Goal: Task Accomplishment & Management: Manage account settings

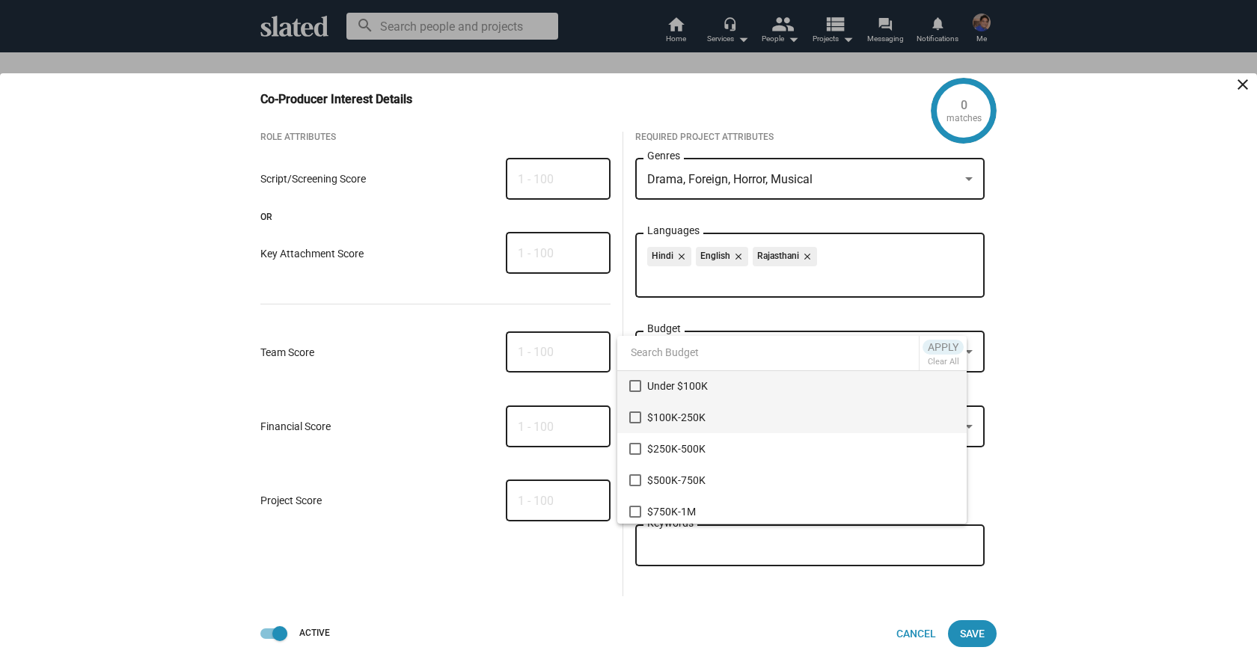
scroll to position [153, 0]
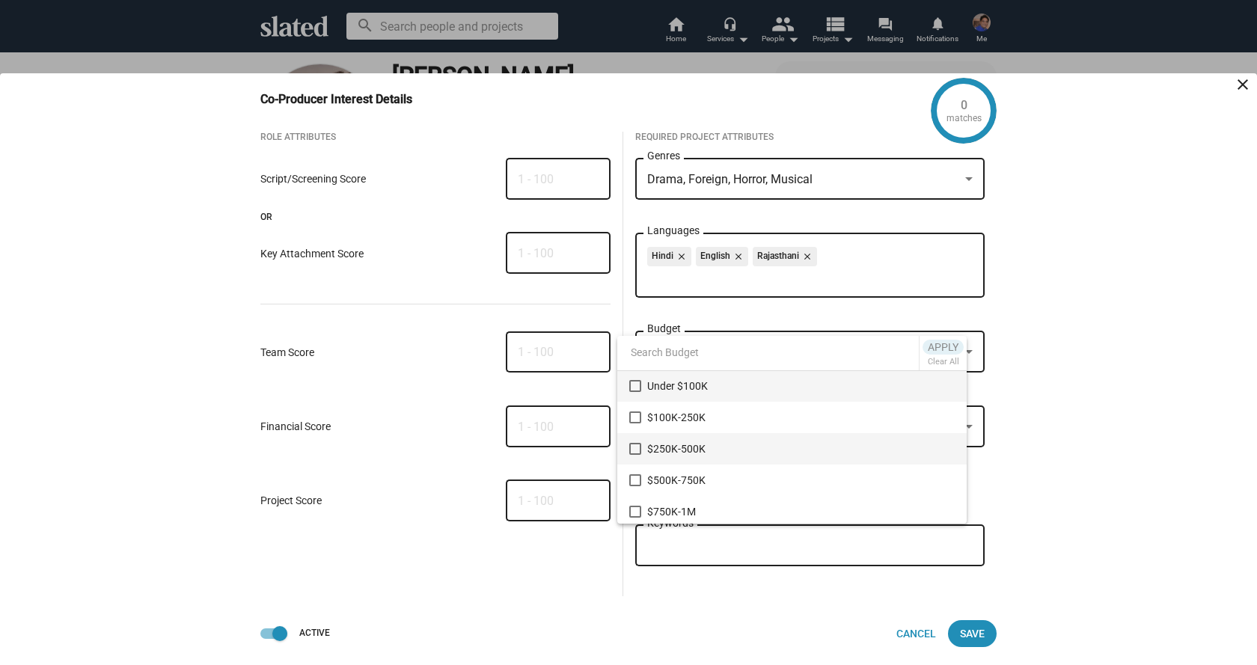
click at [636, 450] on mat-pseudo-checkbox at bounding box center [635, 449] width 12 height 12
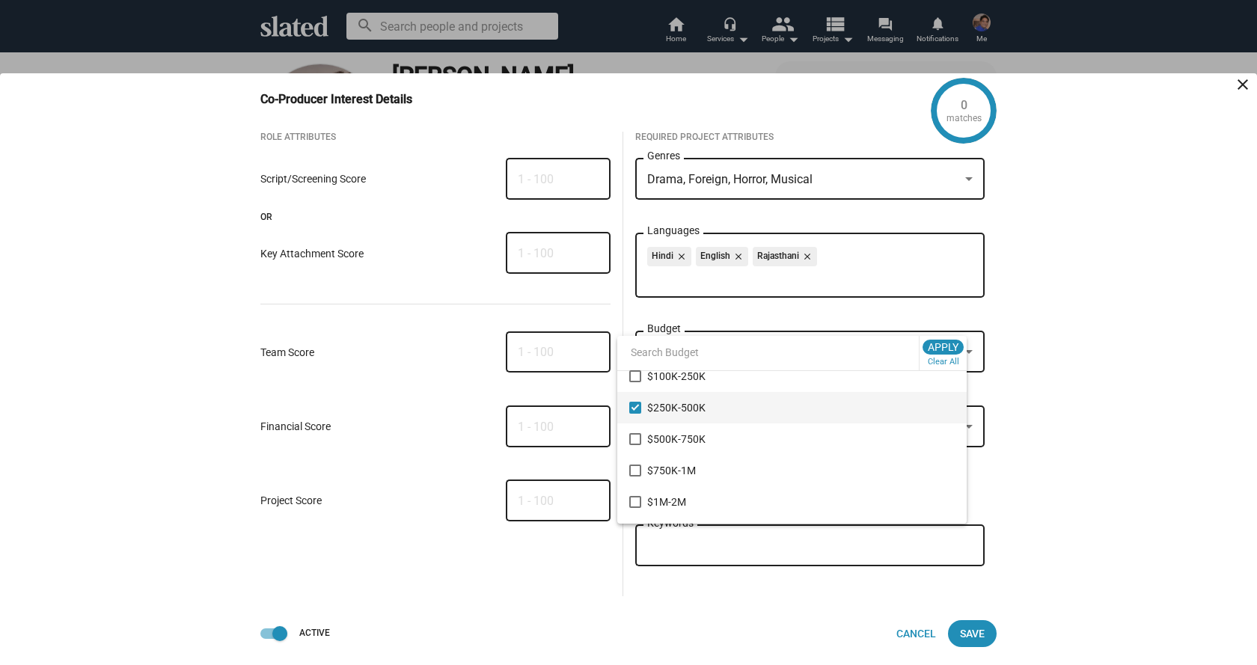
scroll to position [0, 0]
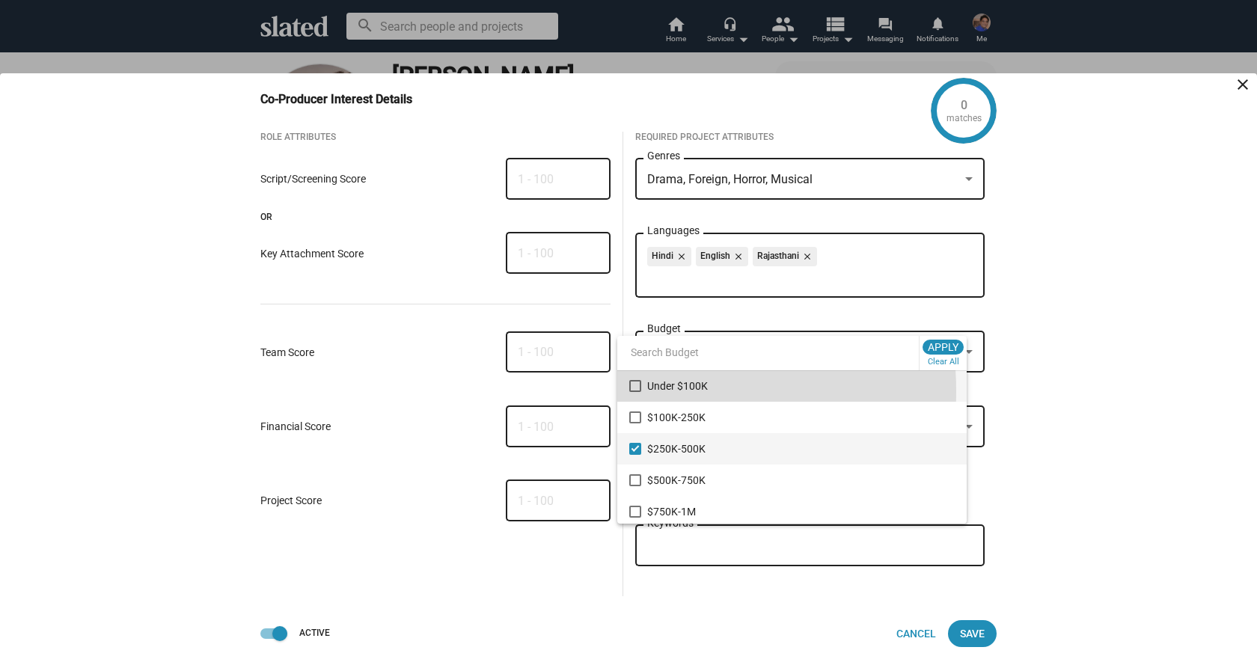
click at [631, 391] on mat-pseudo-checkbox at bounding box center [635, 386] width 12 height 12
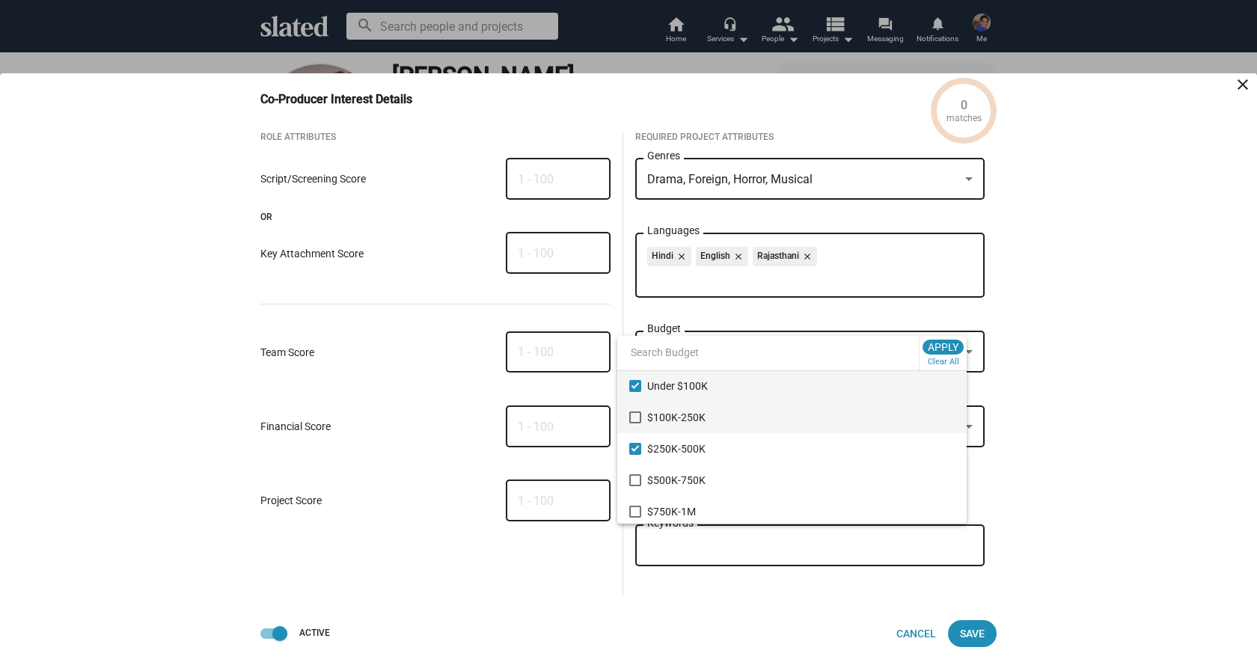
click at [631, 414] on mat-pseudo-checkbox at bounding box center [635, 417] width 12 height 12
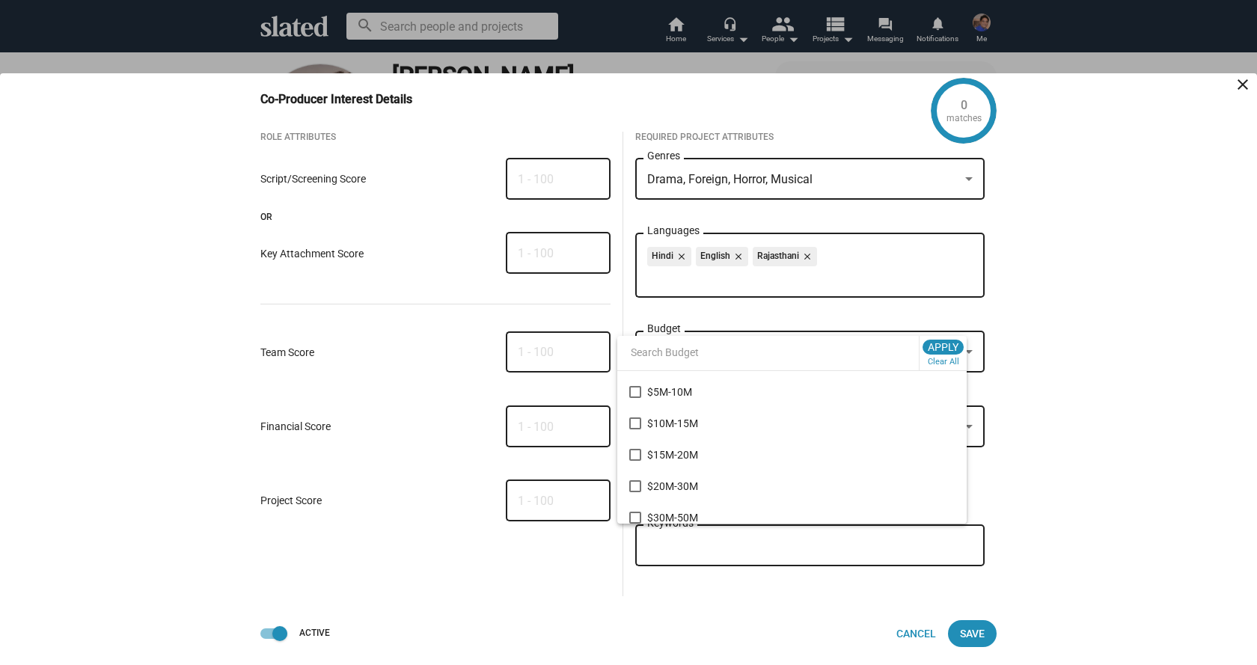
scroll to position [255, 0]
click at [861, 606] on div at bounding box center [628, 332] width 1257 height 665
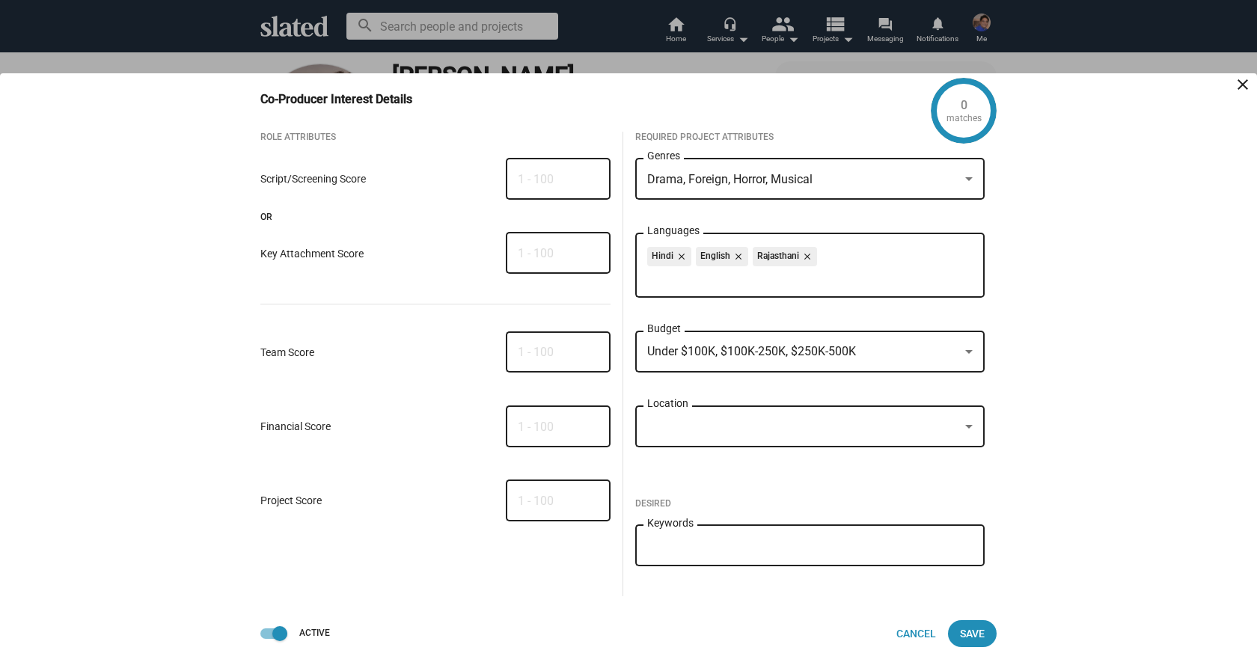
click at [779, 429] on div at bounding box center [803, 427] width 313 height 16
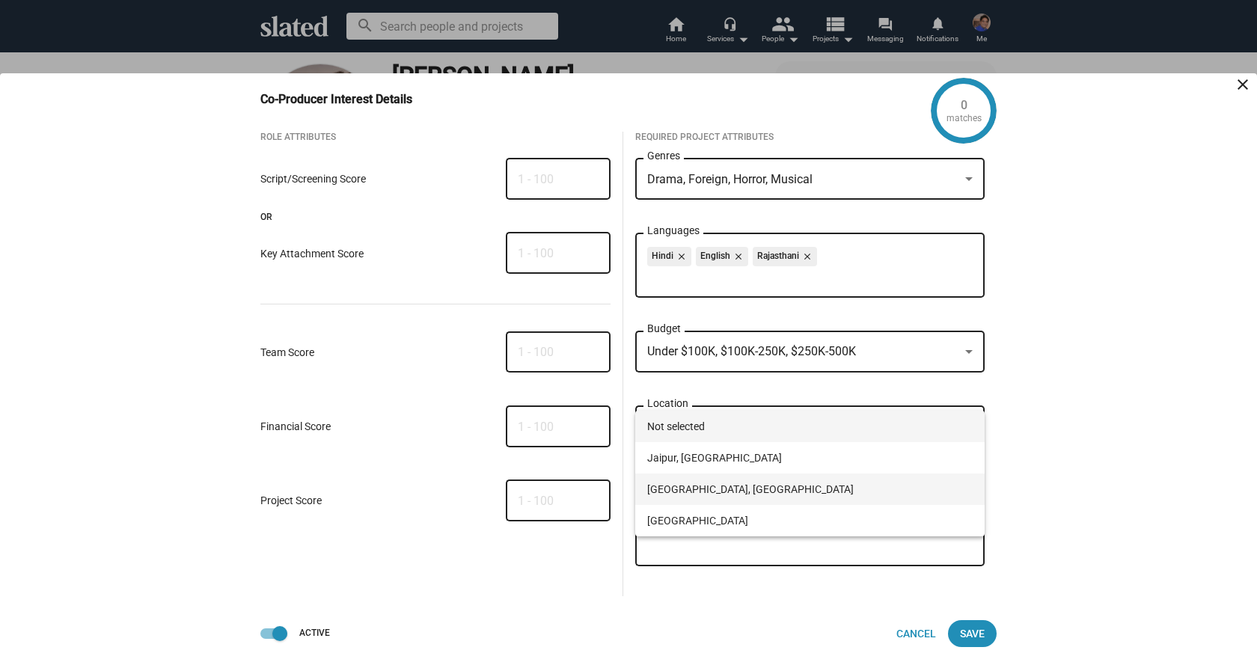
click at [706, 489] on span "[GEOGRAPHIC_DATA], [GEOGRAPHIC_DATA]" at bounding box center [810, 489] width 326 height 31
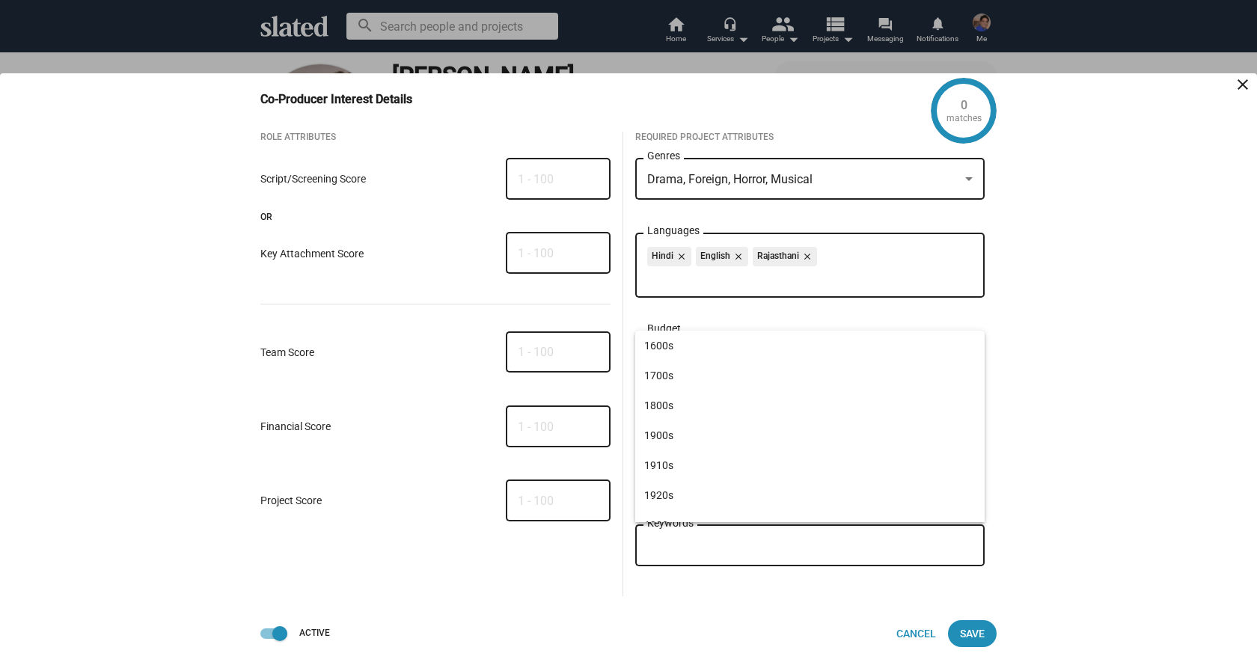
click at [719, 548] on input "Keywords" at bounding box center [813, 545] width 326 height 13
click at [1050, 501] on div "0 matches Co-Producer Interest Details close Role Attributes Script/Screening S…" at bounding box center [628, 369] width 1257 height 592
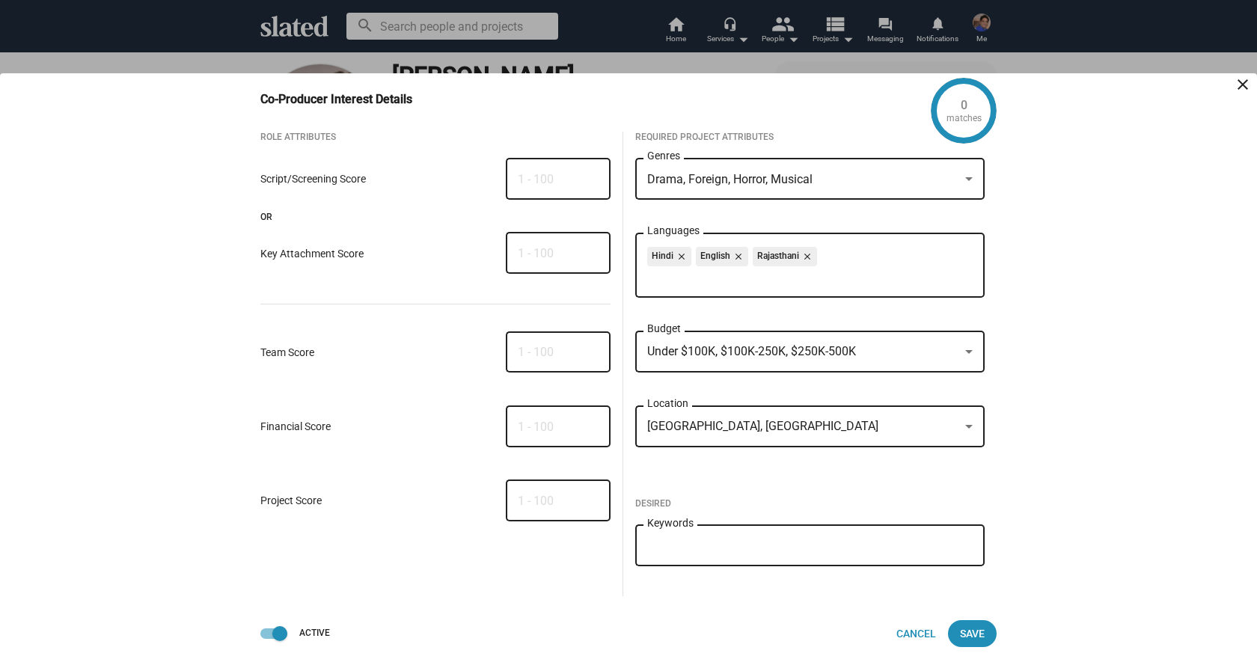
click at [765, 553] on div "Keywords" at bounding box center [810, 544] width 326 height 44
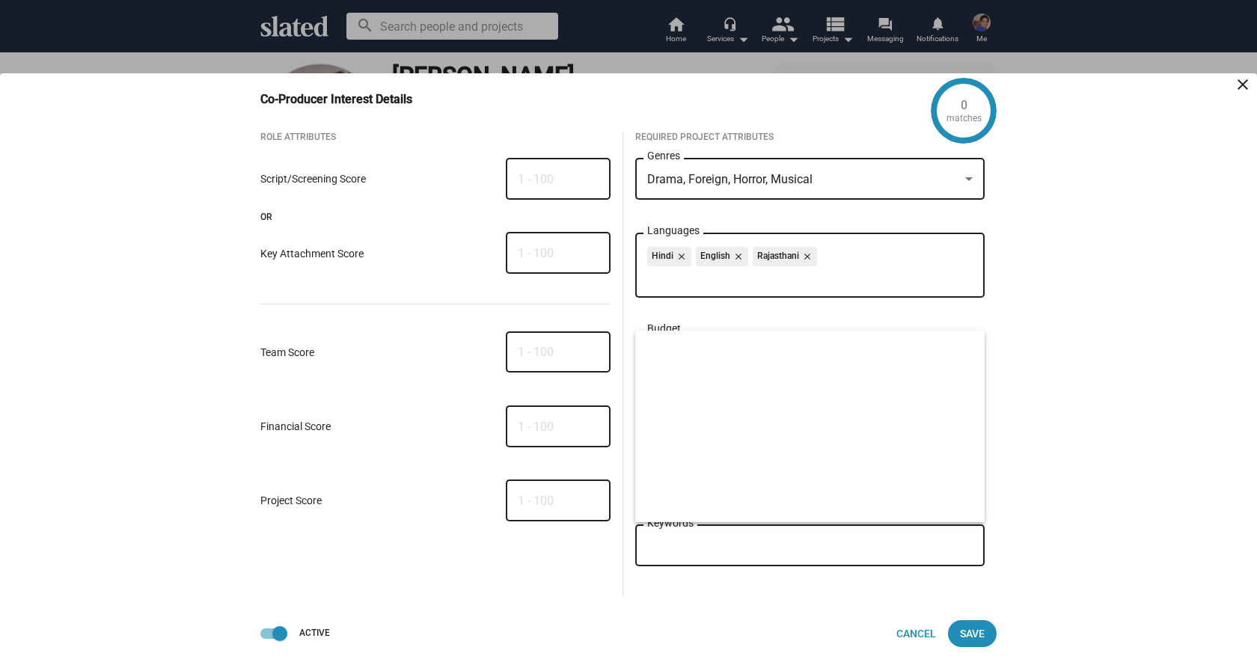
scroll to position [2601, 0]
click at [685, 545] on input "Keywords" at bounding box center [813, 545] width 326 height 13
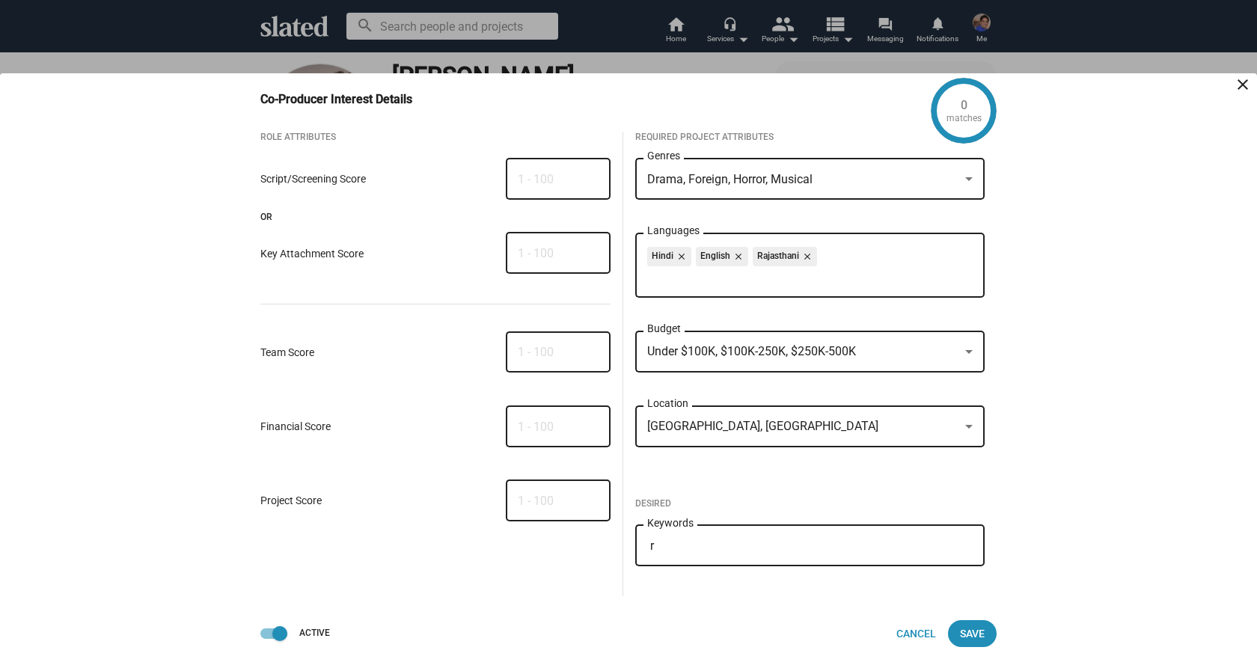
scroll to position [0, 0]
type input "[GEOGRAPHIC_DATA]"
click at [673, 611] on div "Role Attributes Script/Screening Score Or Key Attachment Score Team Score Finan…" at bounding box center [622, 376] width 748 height 489
click at [792, 581] on div "[GEOGRAPHIC_DATA] Keywords" at bounding box center [810, 552] width 350 height 57
click at [1150, 536] on div "0 matches Co-Producer Interest Details close Role Attributes Script/Screening S…" at bounding box center [628, 369] width 1257 height 592
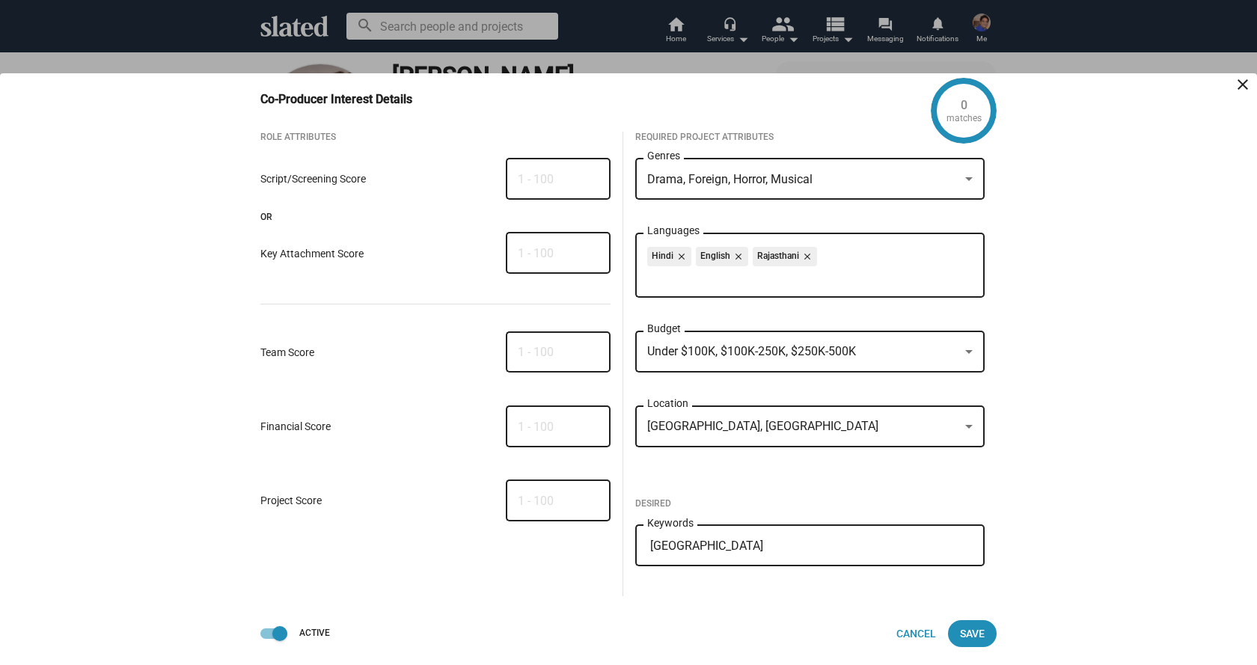
click at [752, 477] on div "Desired [GEOGRAPHIC_DATA] Keywords" at bounding box center [810, 536] width 350 height 119
click at [978, 634] on span "Save" at bounding box center [972, 633] width 25 height 27
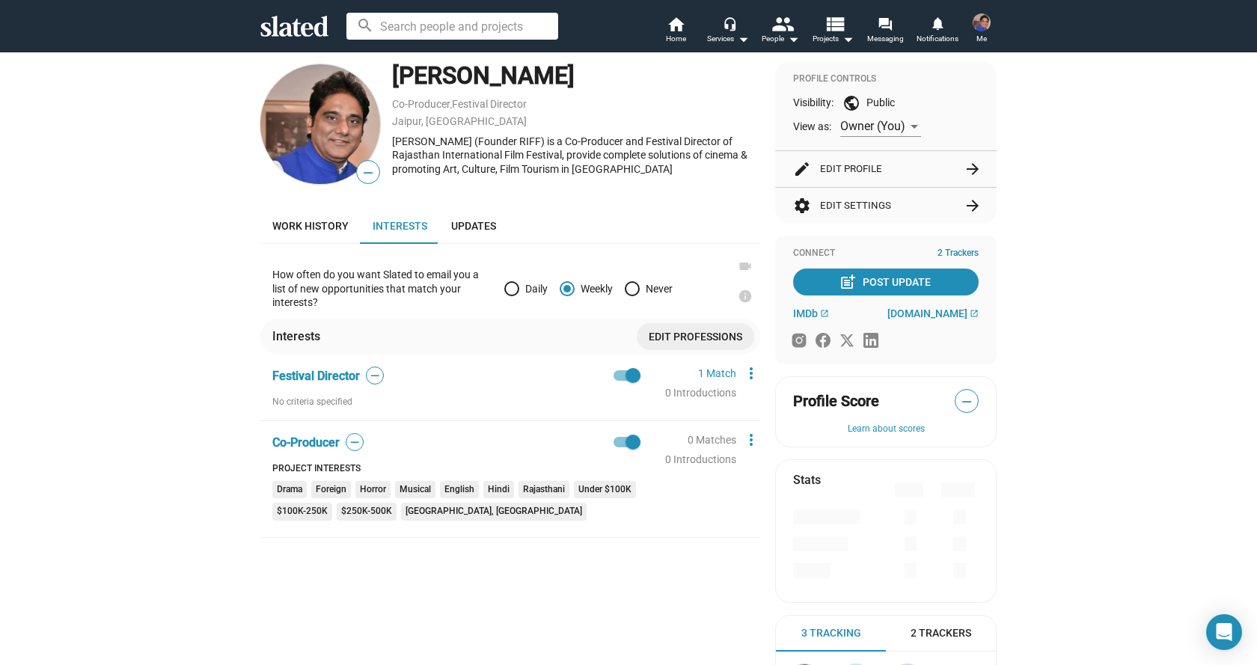
scroll to position [429, 0]
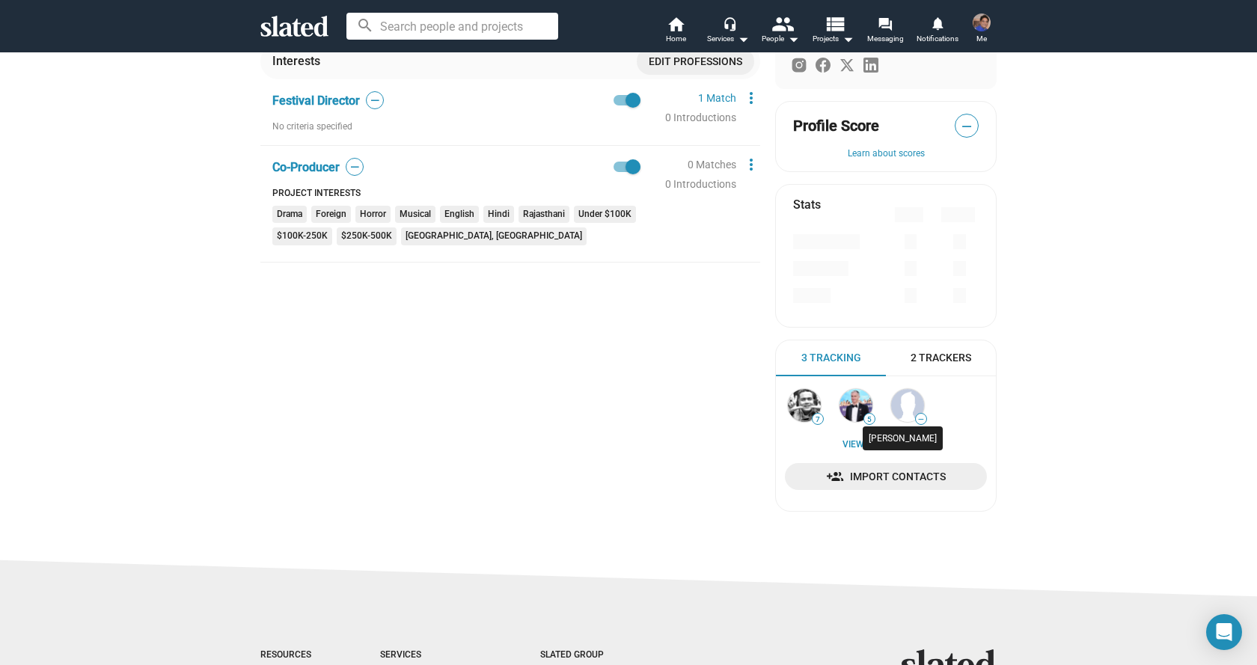
click at [902, 407] on img at bounding box center [907, 405] width 33 height 33
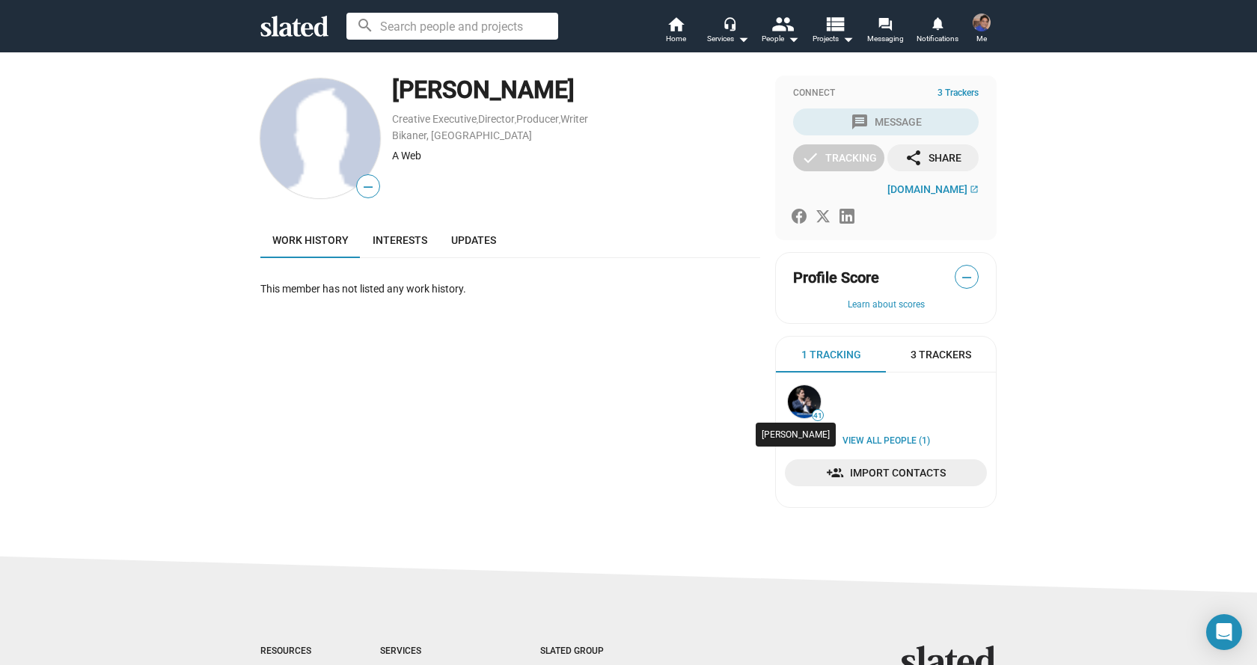
click at [798, 407] on img at bounding box center [804, 401] width 33 height 33
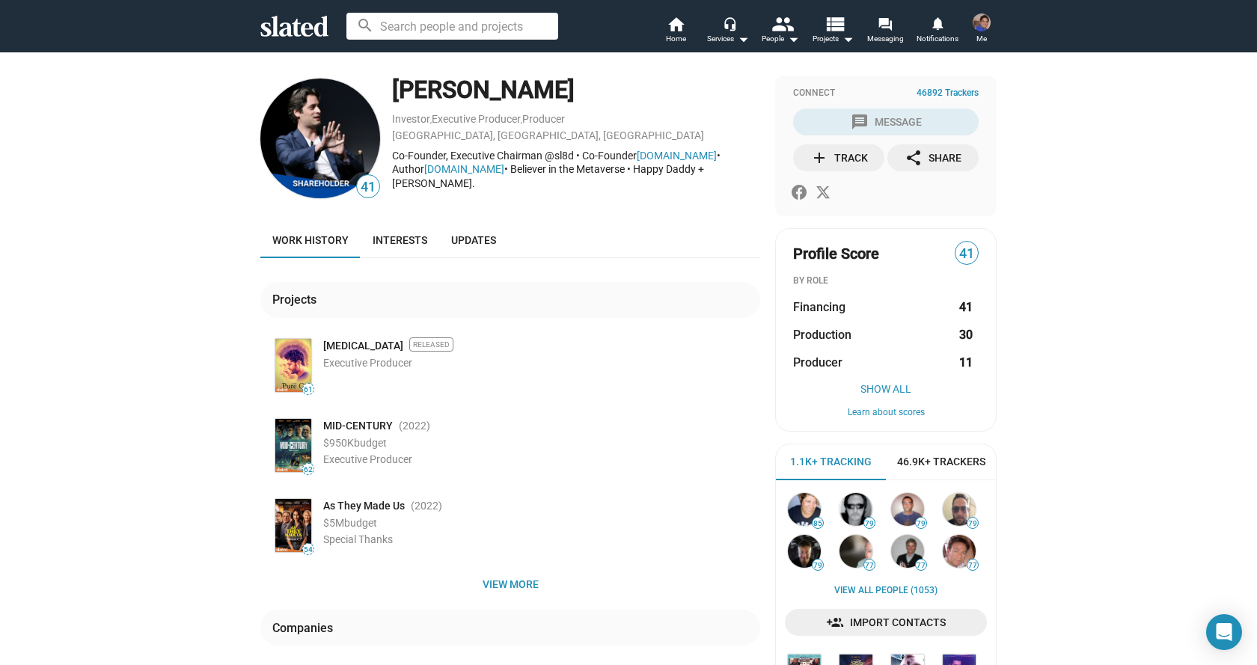
click at [983, 32] on span "Me" at bounding box center [981, 39] width 10 height 18
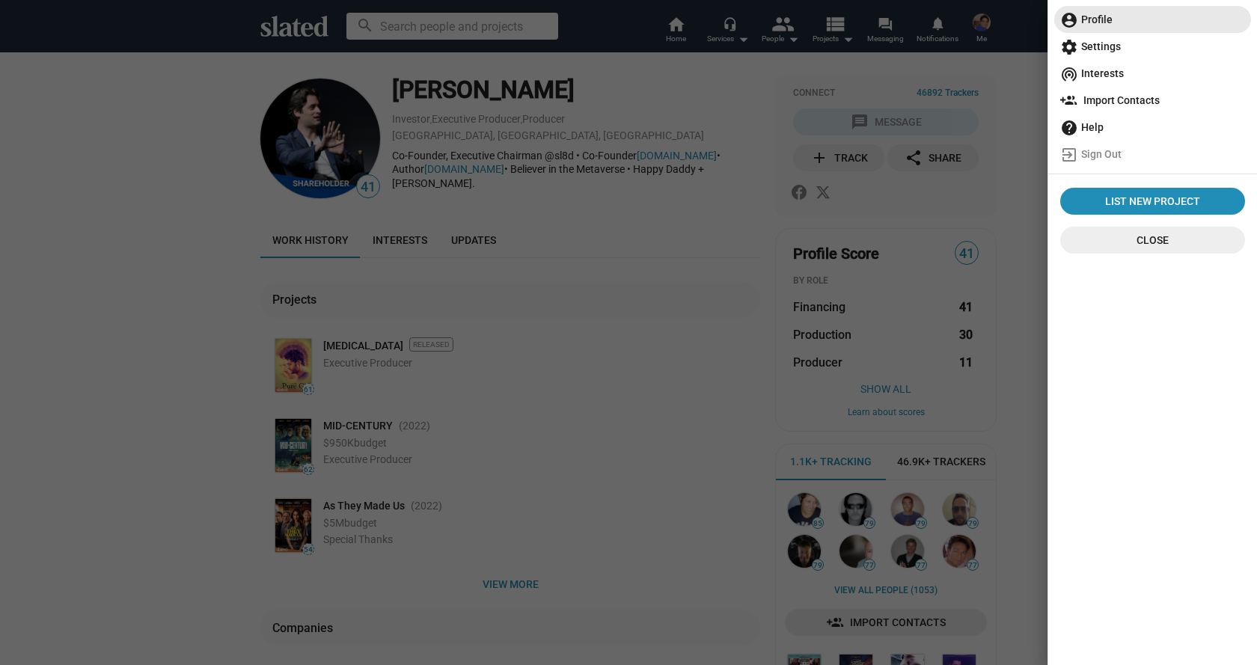
click at [1104, 25] on span "account_circle Profile" at bounding box center [1152, 19] width 185 height 27
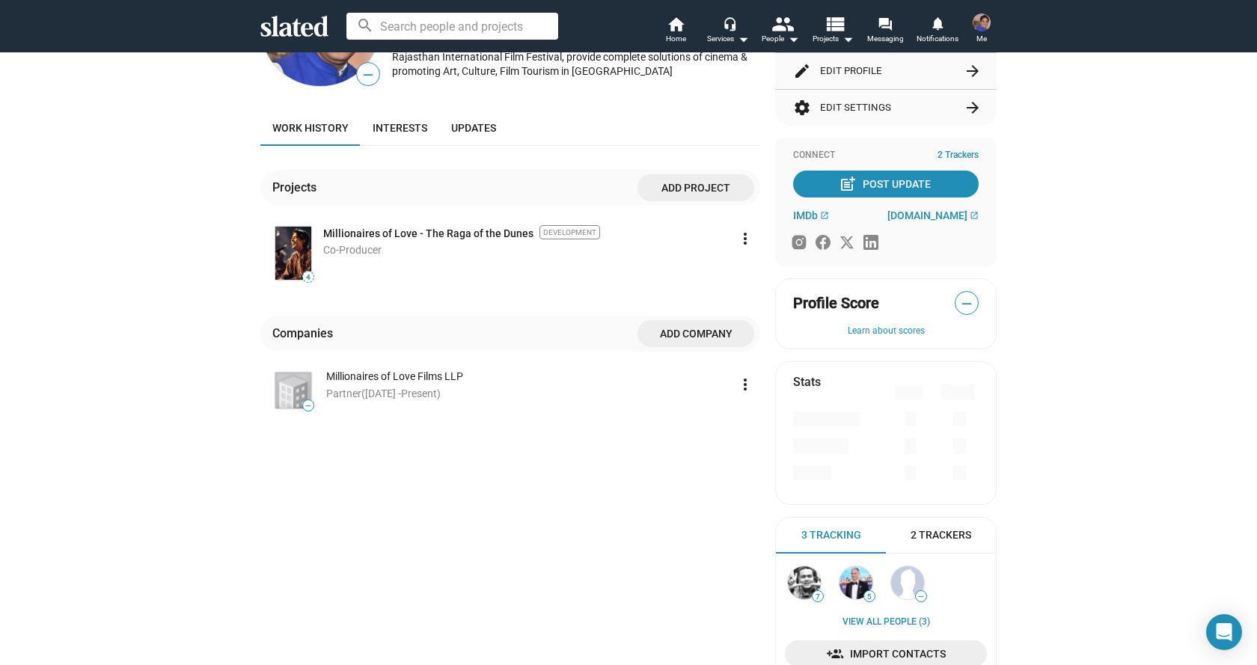
scroll to position [197, 0]
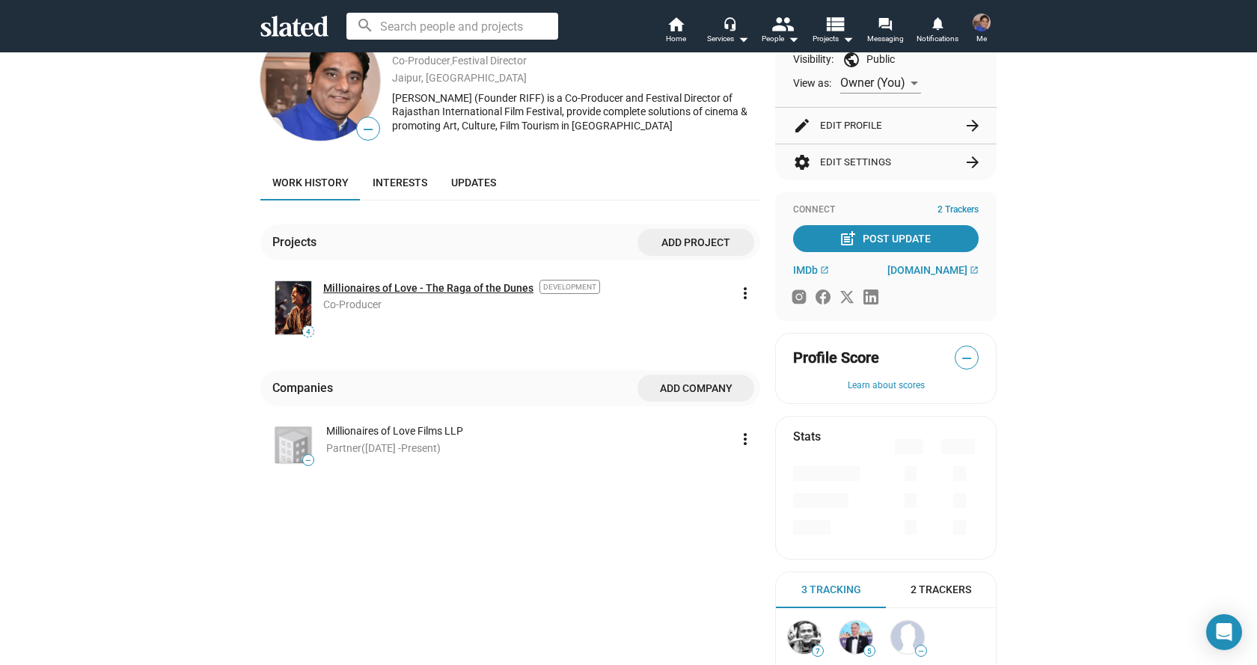
click at [462, 287] on link "Millionaires of Love - The Raga of the Dunes" at bounding box center [428, 288] width 210 height 14
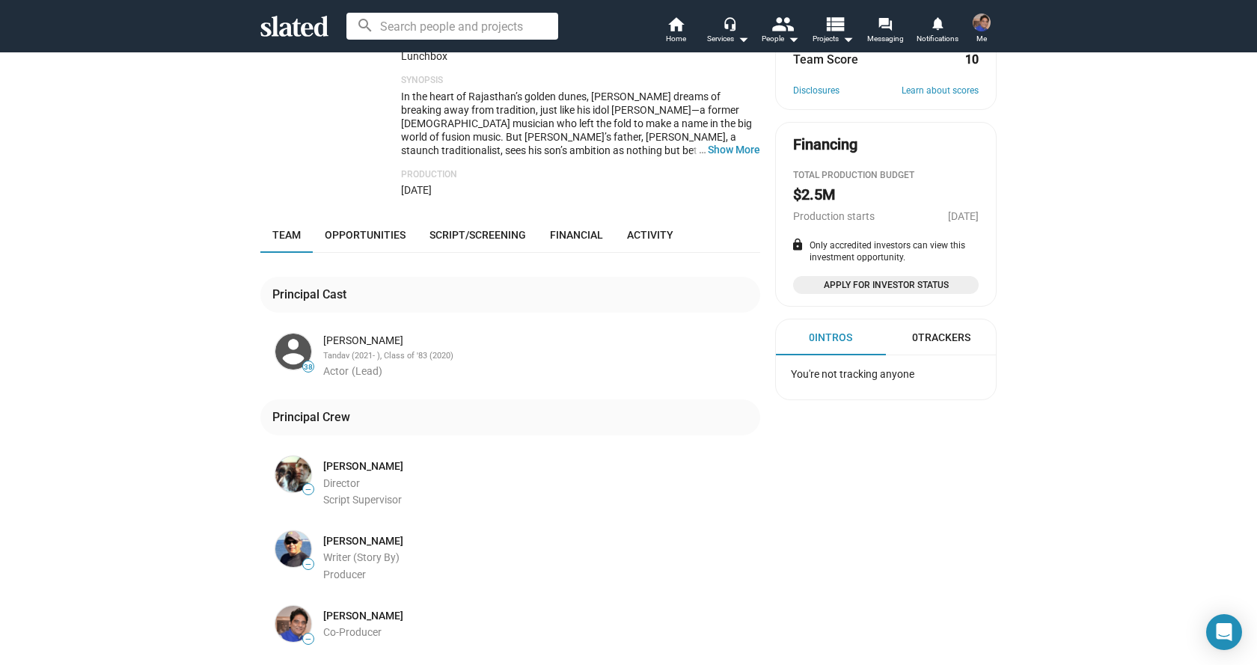
scroll to position [465, 0]
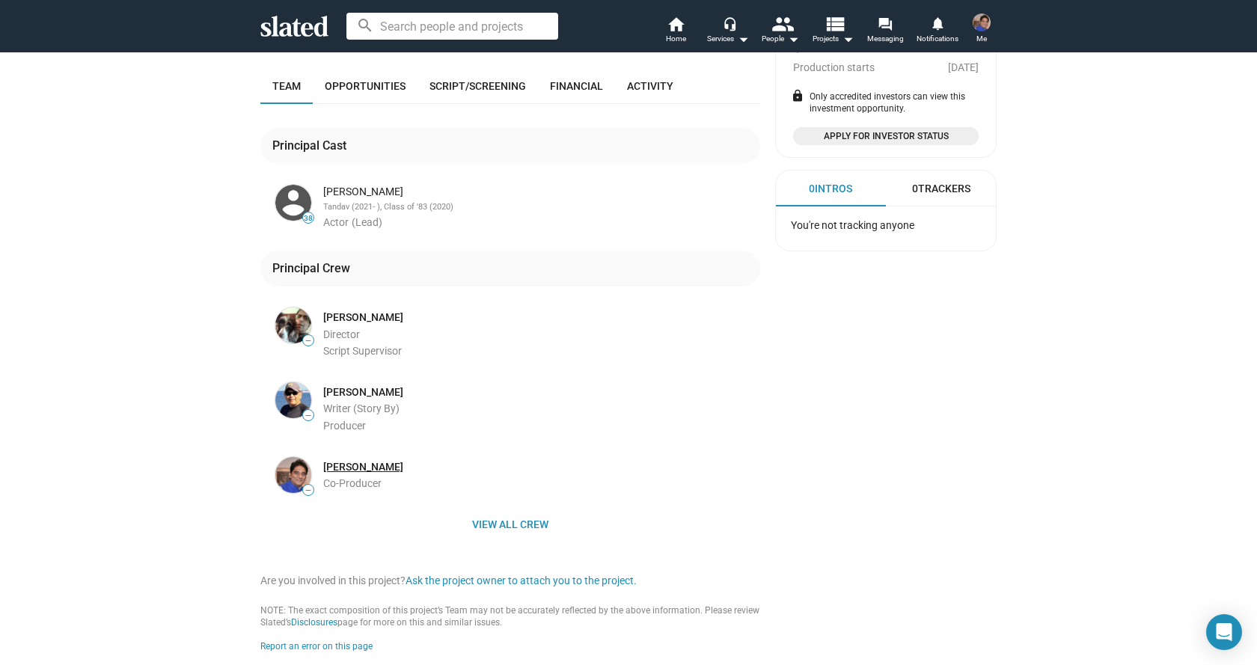
click at [346, 460] on link "[PERSON_NAME]" at bounding box center [363, 467] width 80 height 14
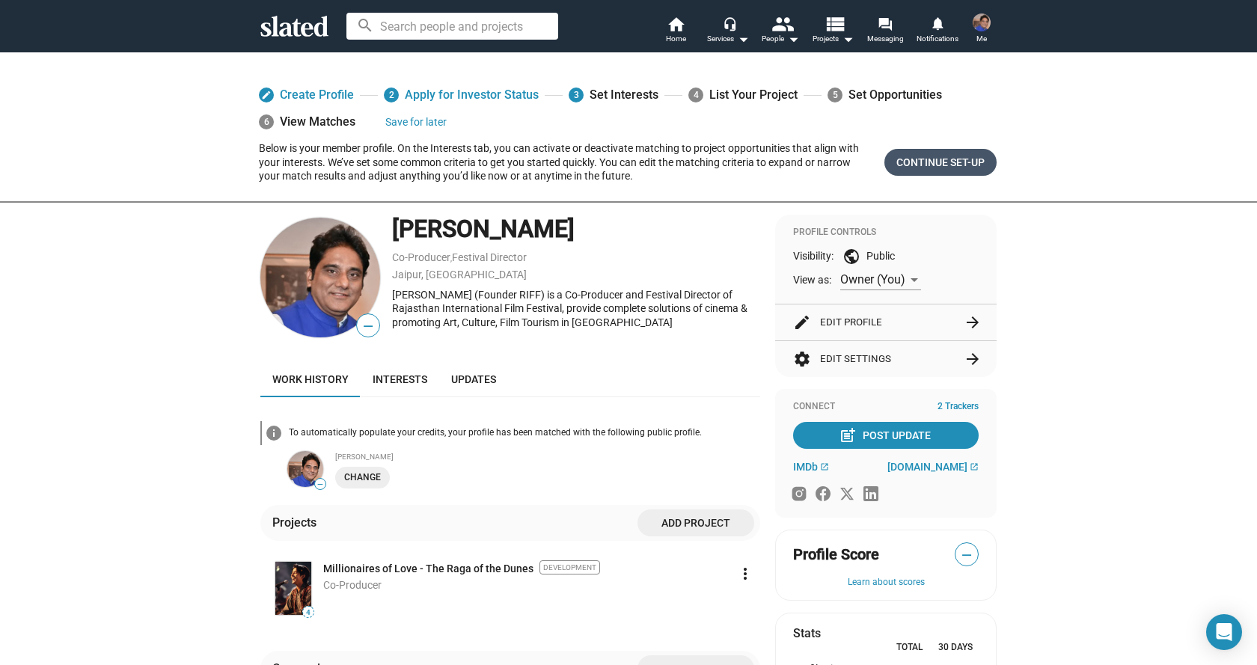
click at [921, 156] on span "Continue Set-up" at bounding box center [940, 162] width 88 height 27
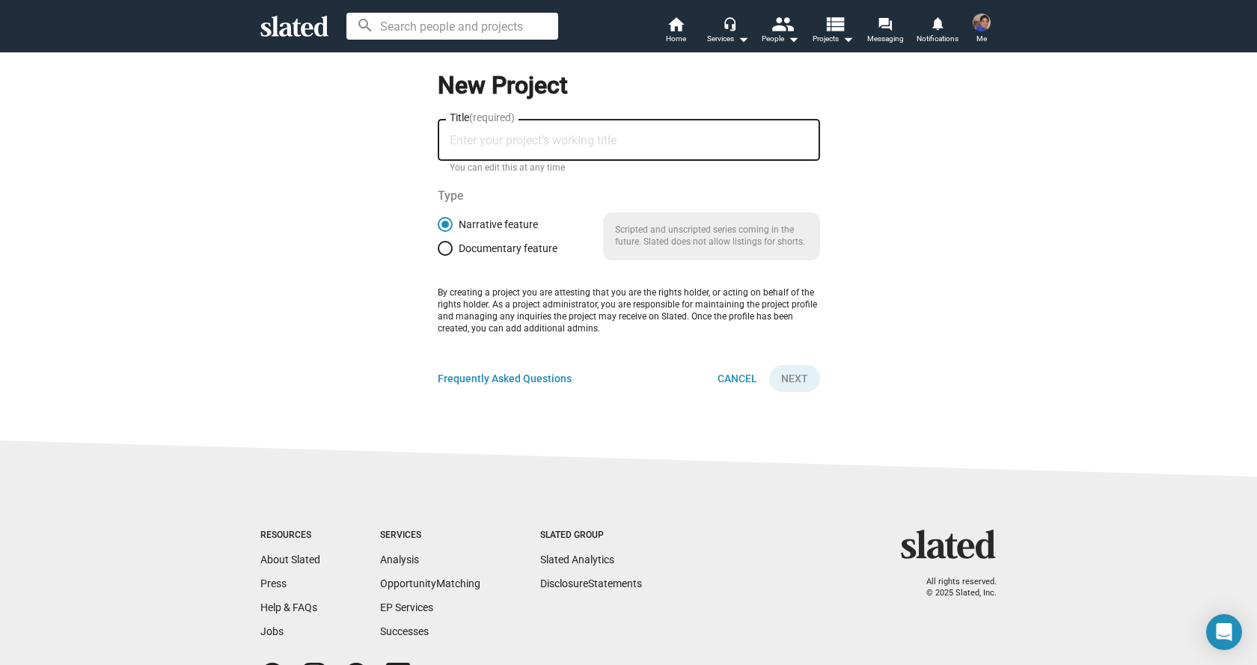
click at [985, 25] on img at bounding box center [982, 22] width 18 height 18
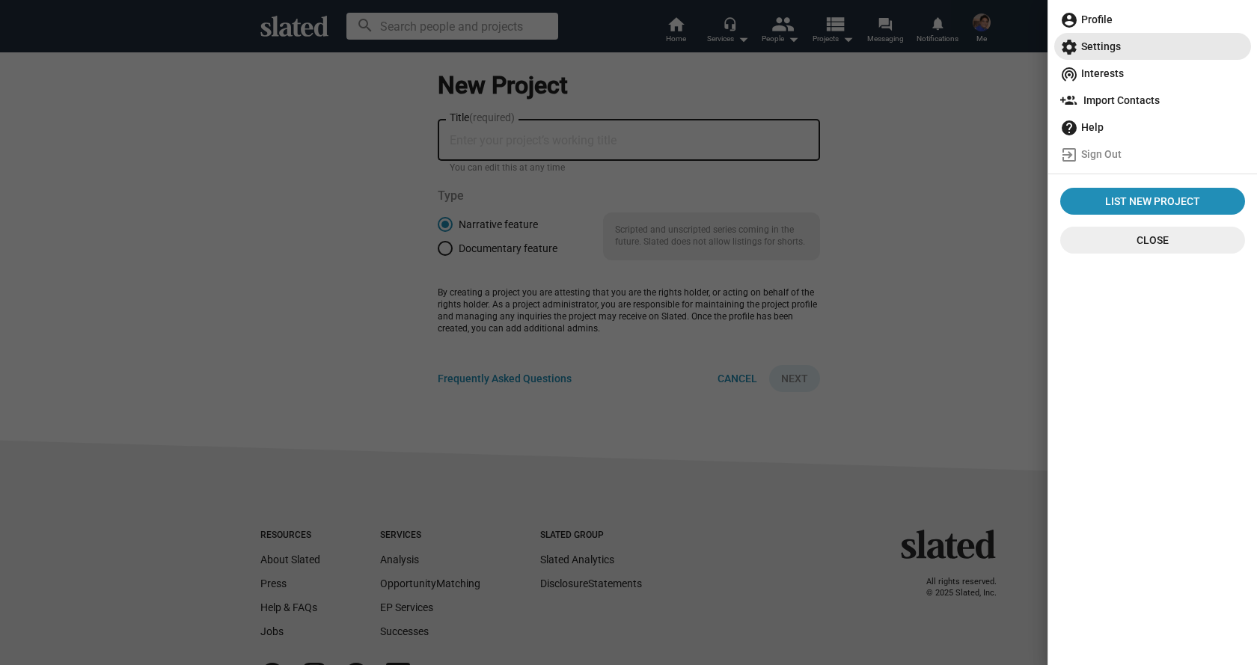
click at [1103, 48] on span "settings Settings" at bounding box center [1152, 46] width 185 height 27
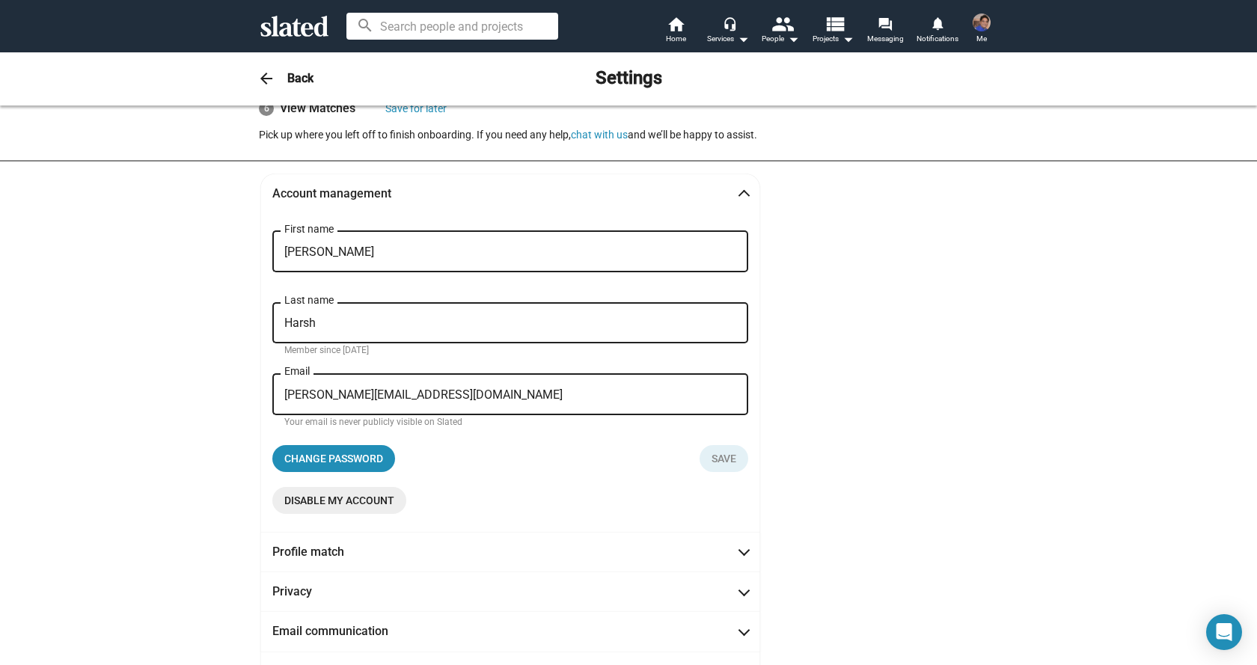
scroll to position [4, 0]
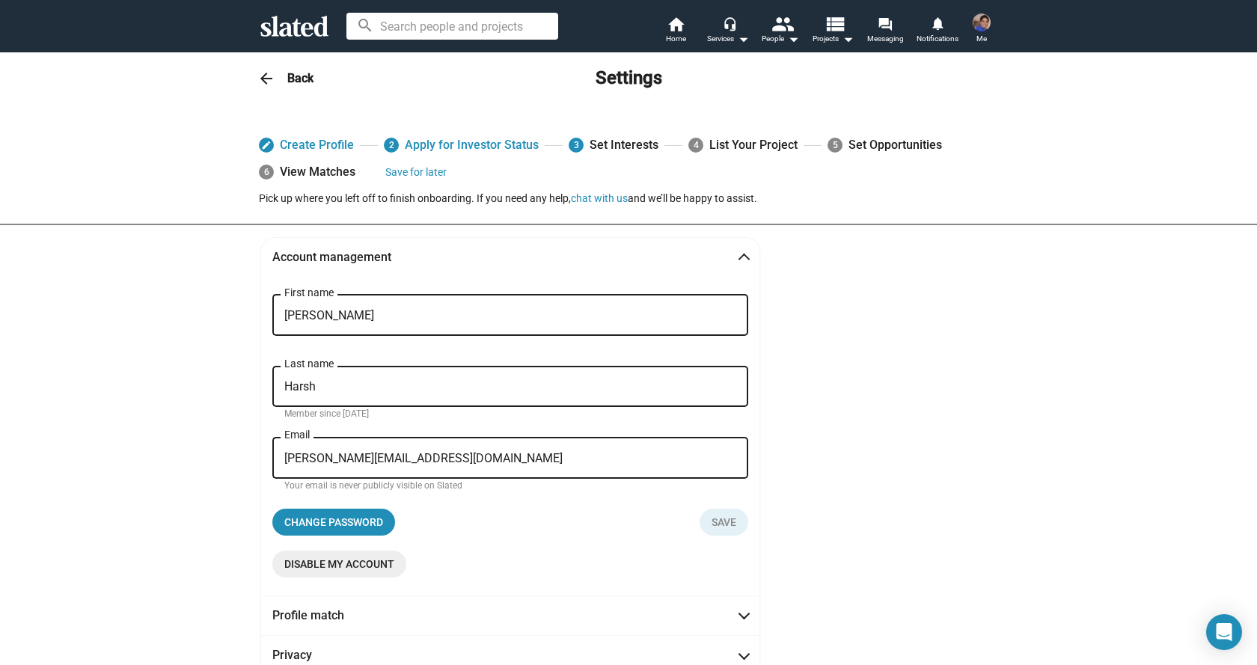
click at [614, 142] on div "3 Set Interests" at bounding box center [614, 145] width 90 height 27
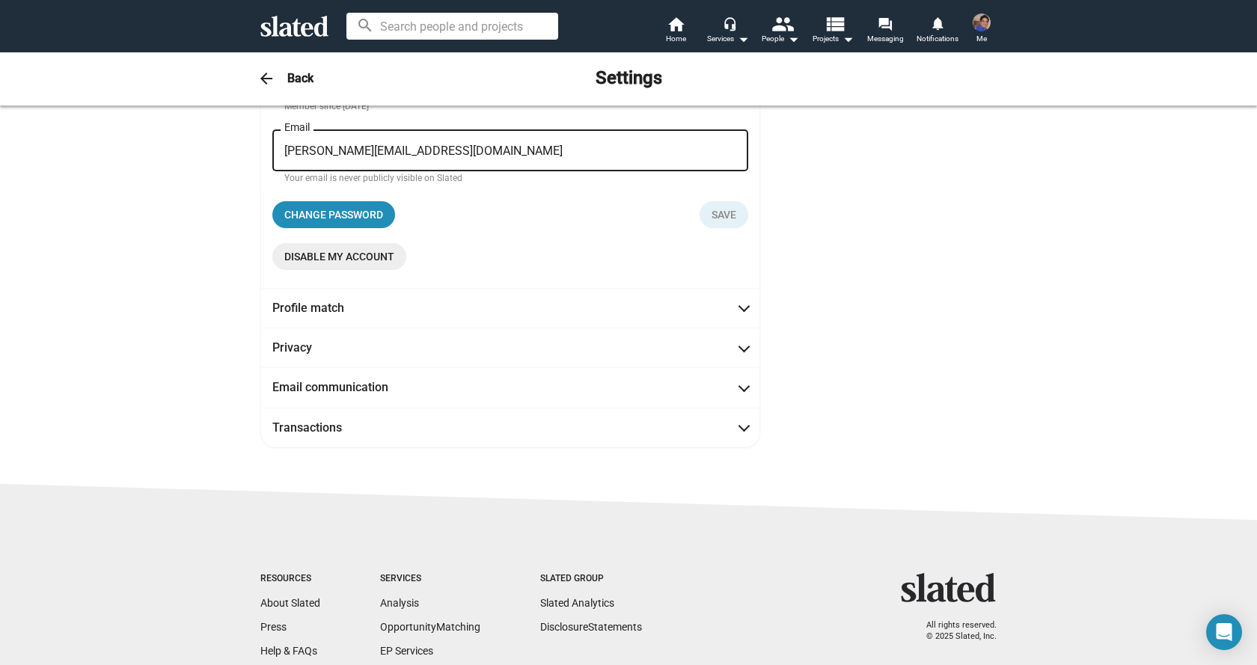
scroll to position [321, 0]
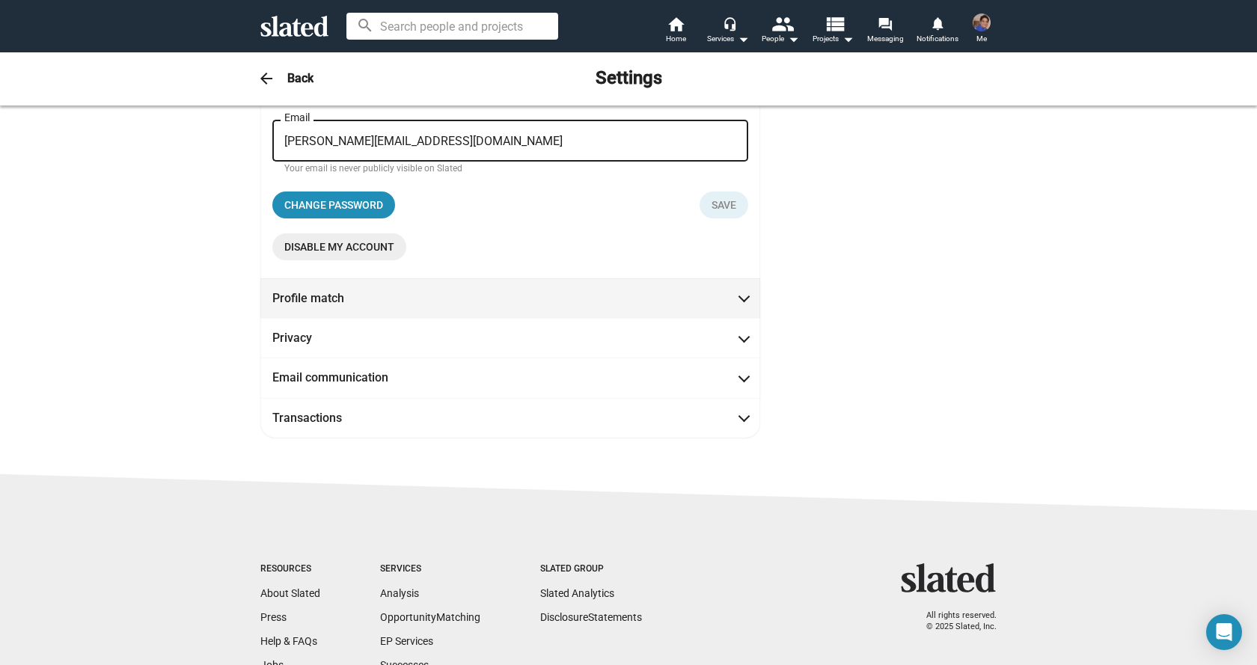
click at [740, 297] on span at bounding box center [744, 297] width 8 height 15
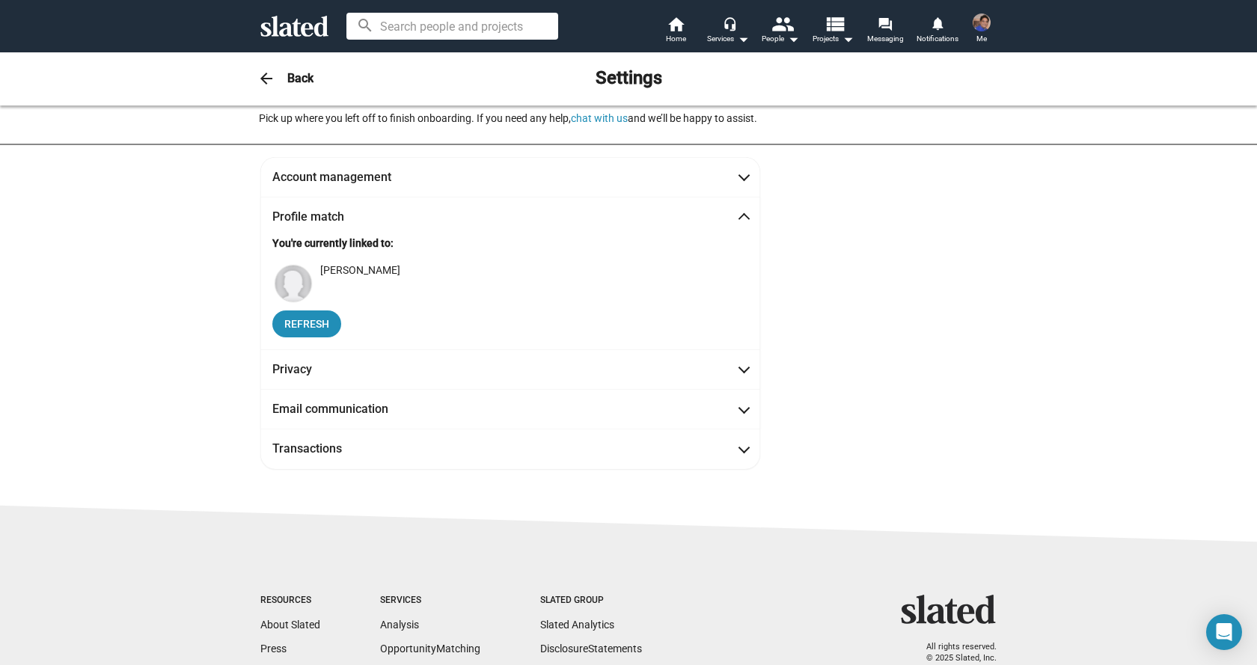
scroll to position [0, 0]
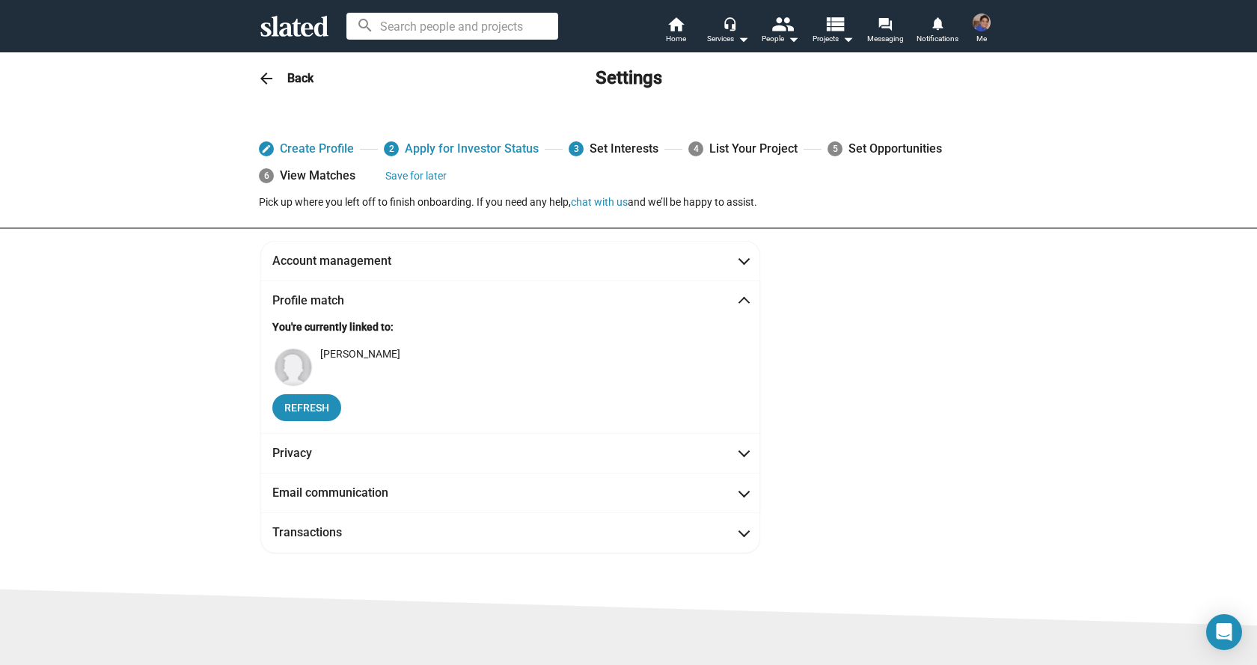
click at [980, 28] on img at bounding box center [982, 22] width 18 height 18
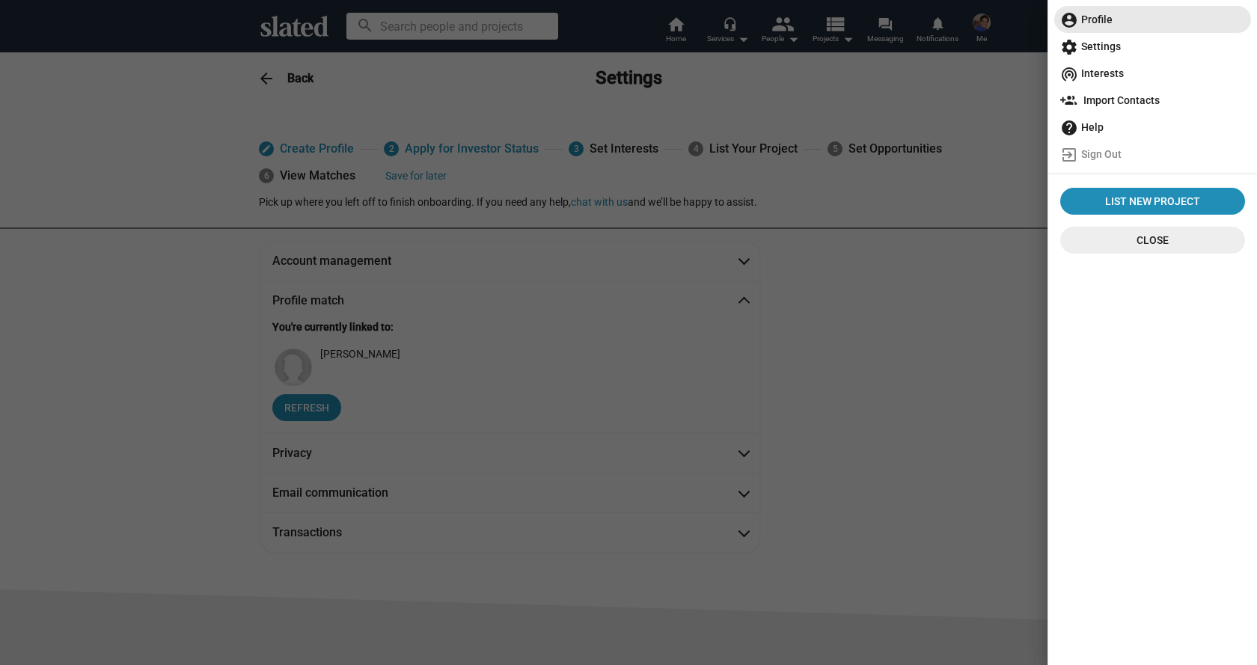
click at [1098, 22] on span "account_circle Profile" at bounding box center [1152, 19] width 185 height 27
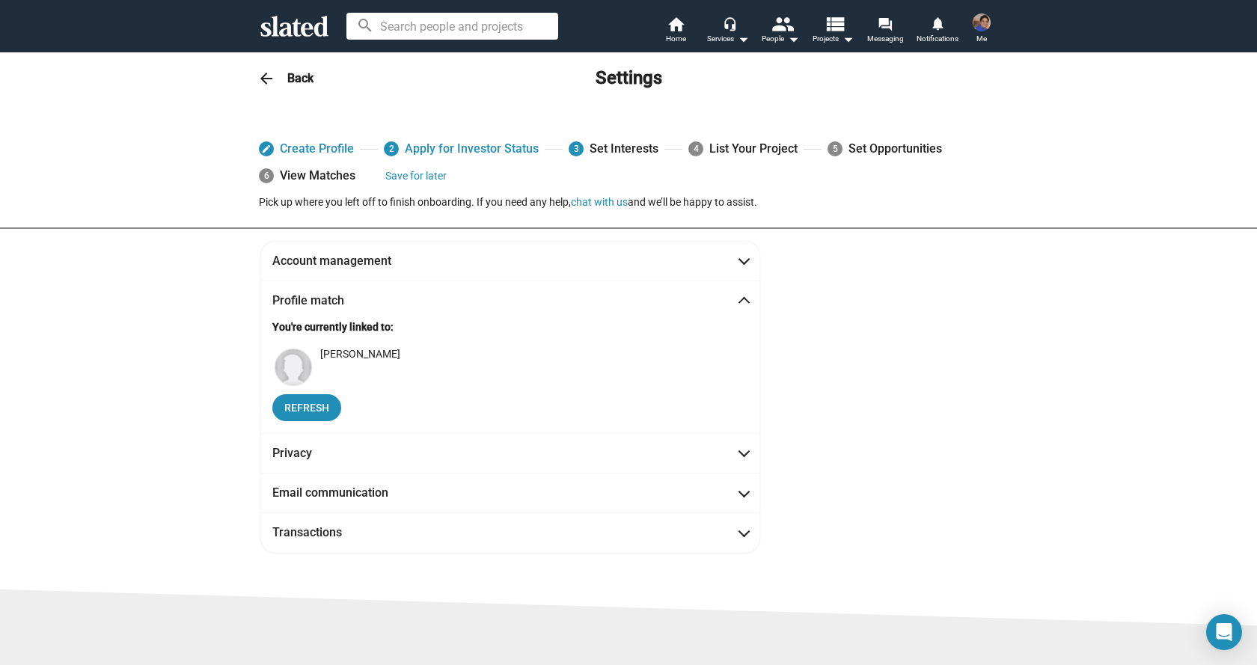
click at [979, 27] on img at bounding box center [982, 22] width 18 height 18
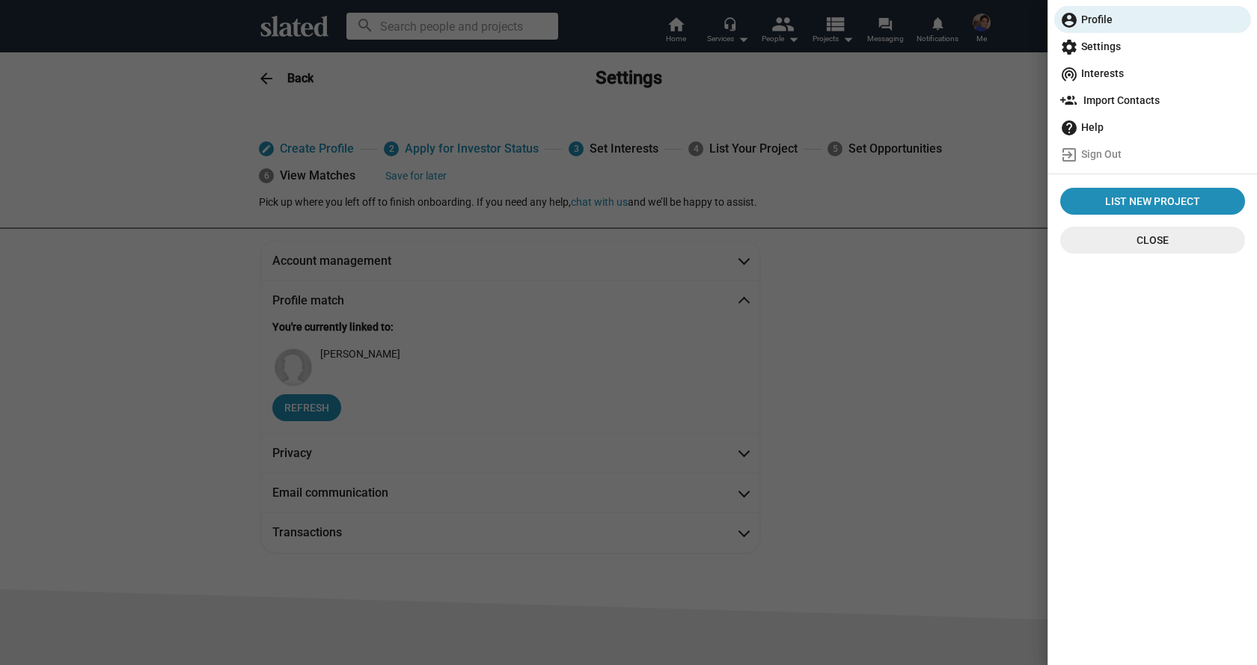
click at [291, 81] on div at bounding box center [628, 332] width 1257 height 665
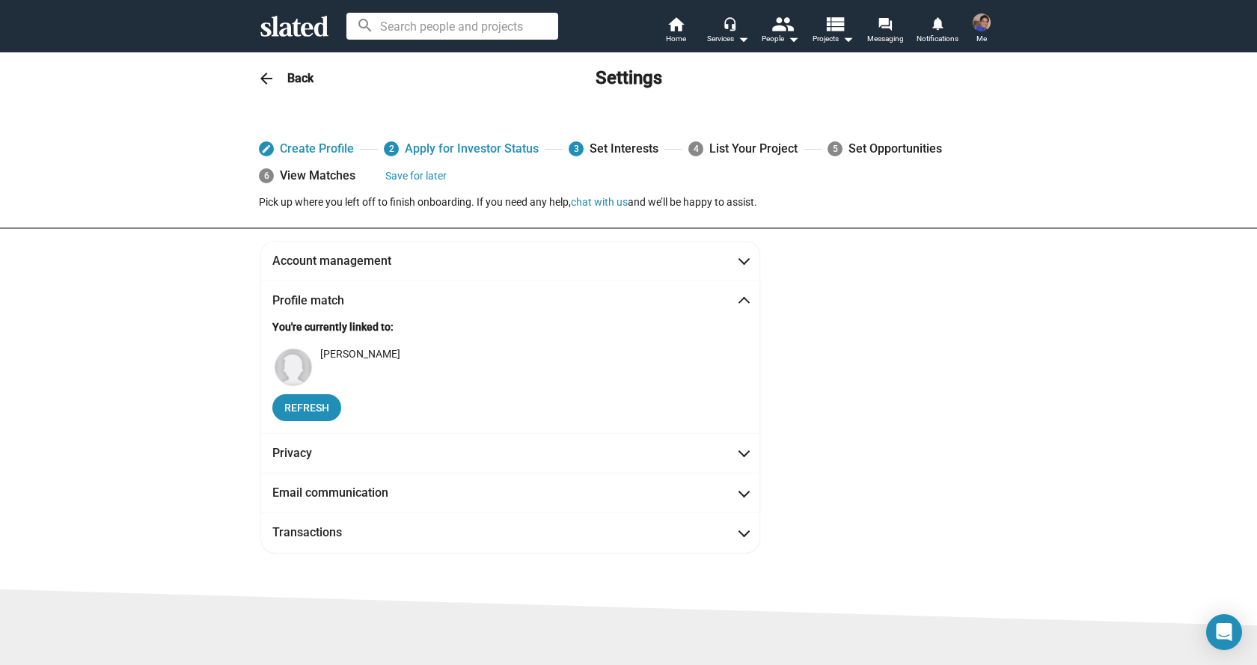
click at [291, 82] on h3 "Back" at bounding box center [300, 78] width 26 height 16
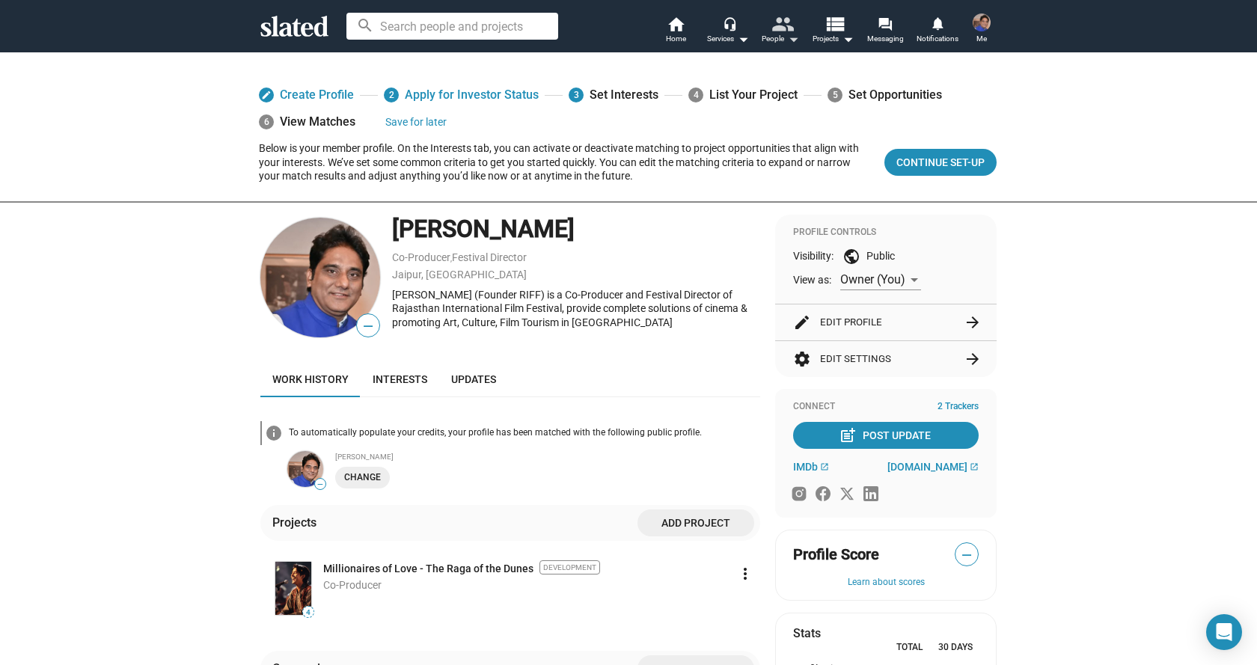
click at [788, 37] on mat-icon "arrow_drop_down" at bounding box center [793, 39] width 18 height 18
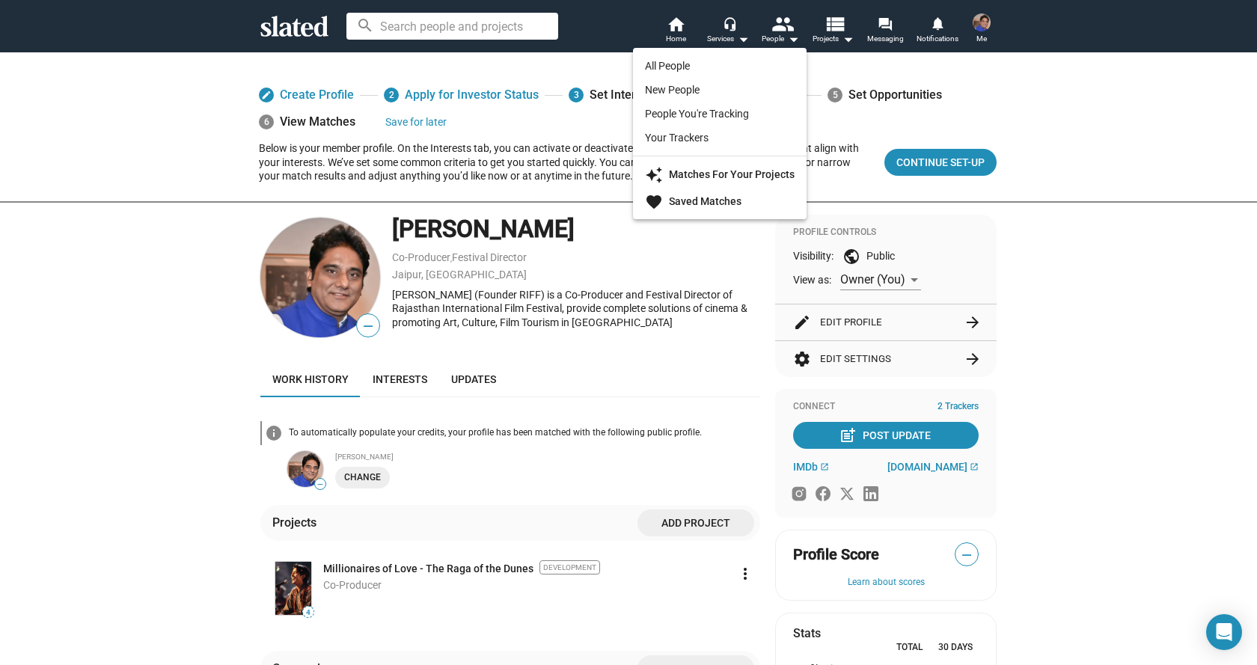
click at [738, 36] on div at bounding box center [628, 332] width 1257 height 665
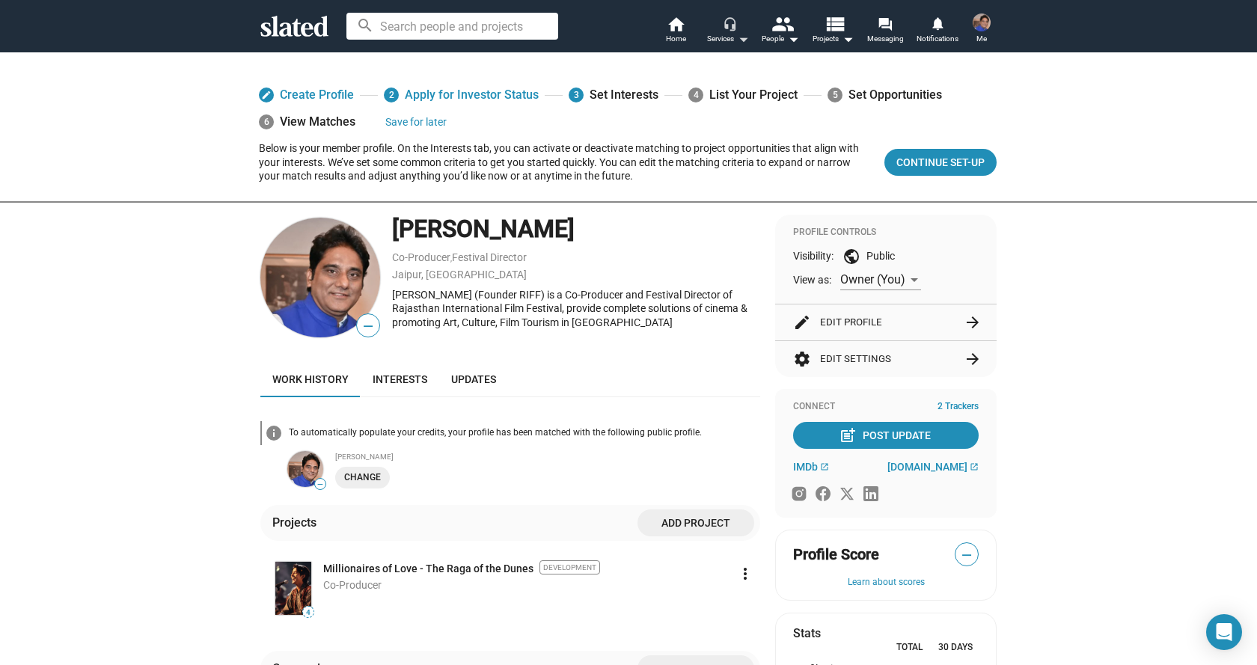
click at [738, 36] on mat-icon "arrow_drop_down" at bounding box center [743, 39] width 18 height 18
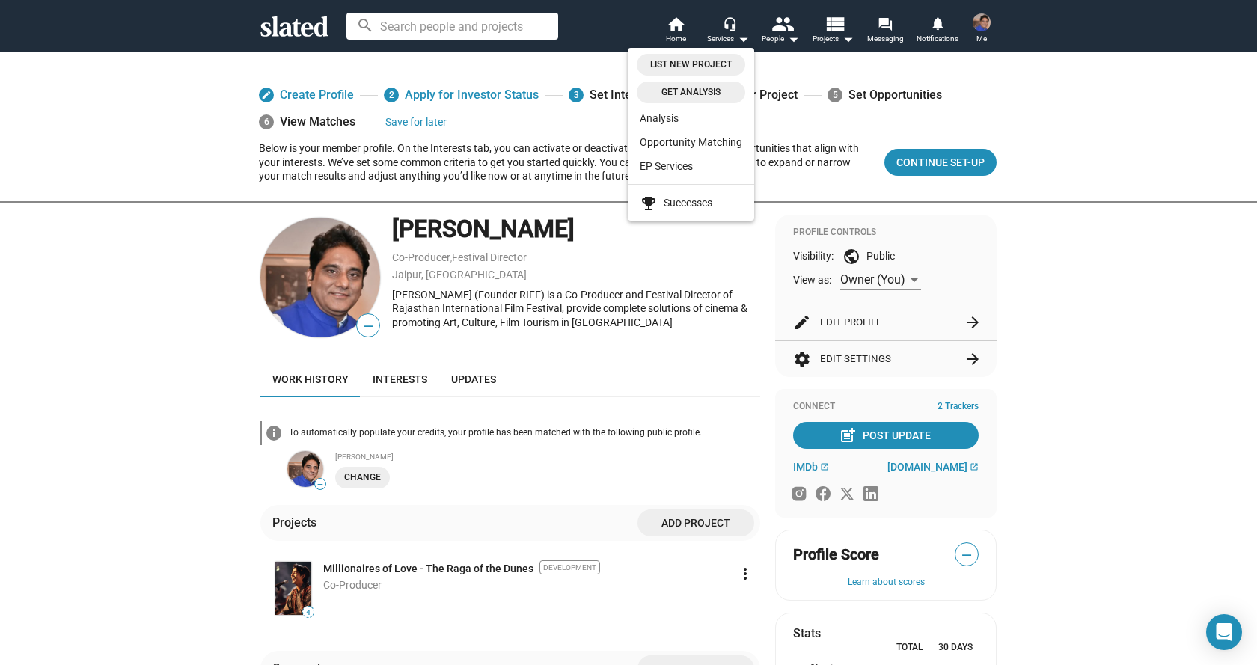
click at [668, 25] on div at bounding box center [628, 332] width 1257 height 665
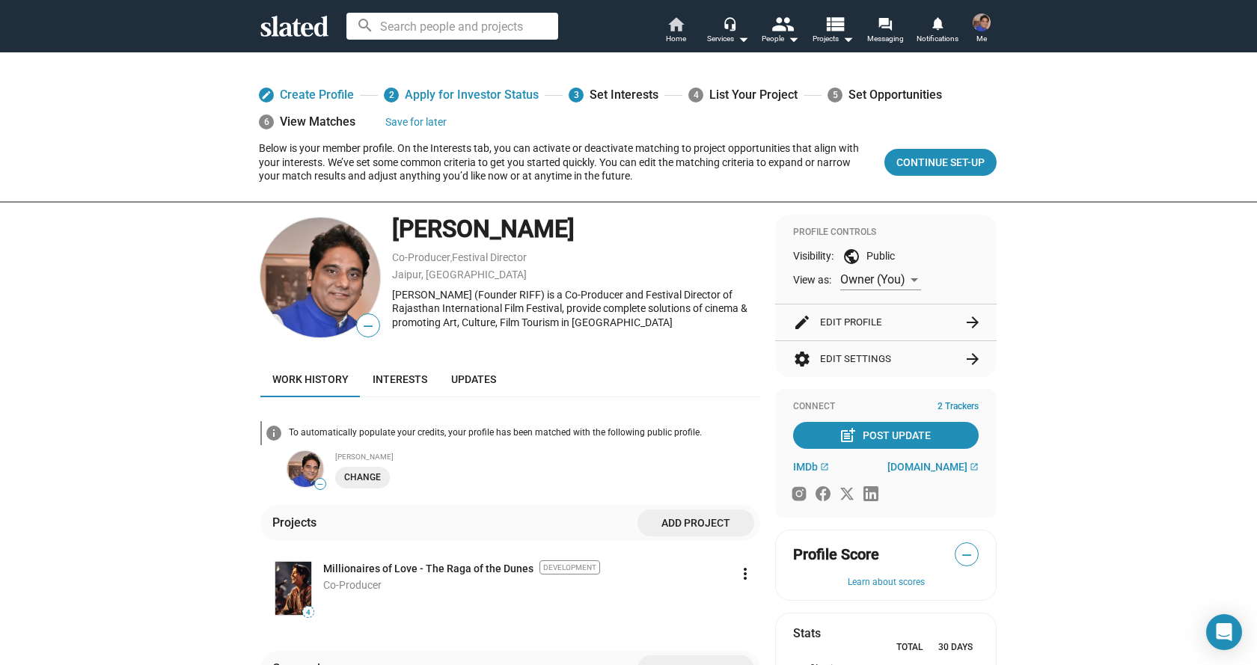
click at [674, 28] on mat-icon "home" at bounding box center [676, 24] width 18 height 18
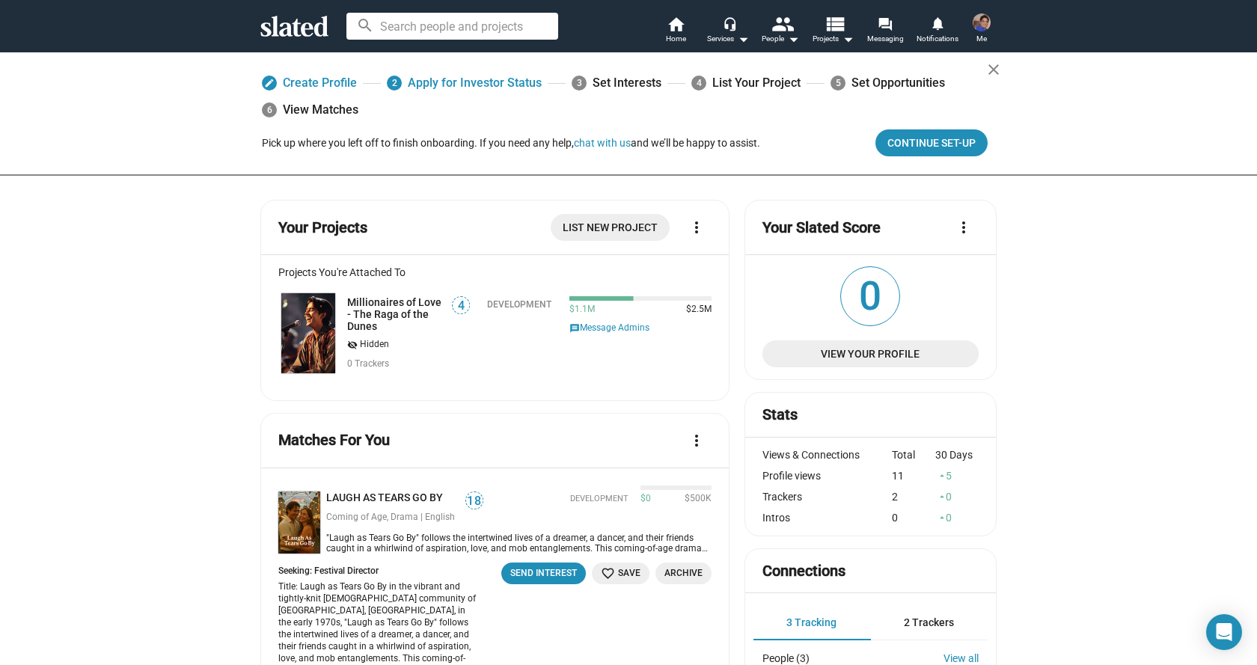
click at [960, 229] on mat-icon "more_vert" at bounding box center [964, 227] width 18 height 18
click at [1048, 305] on div at bounding box center [628, 332] width 1257 height 665
click at [869, 354] on span "View Your Profile" at bounding box center [870, 353] width 192 height 27
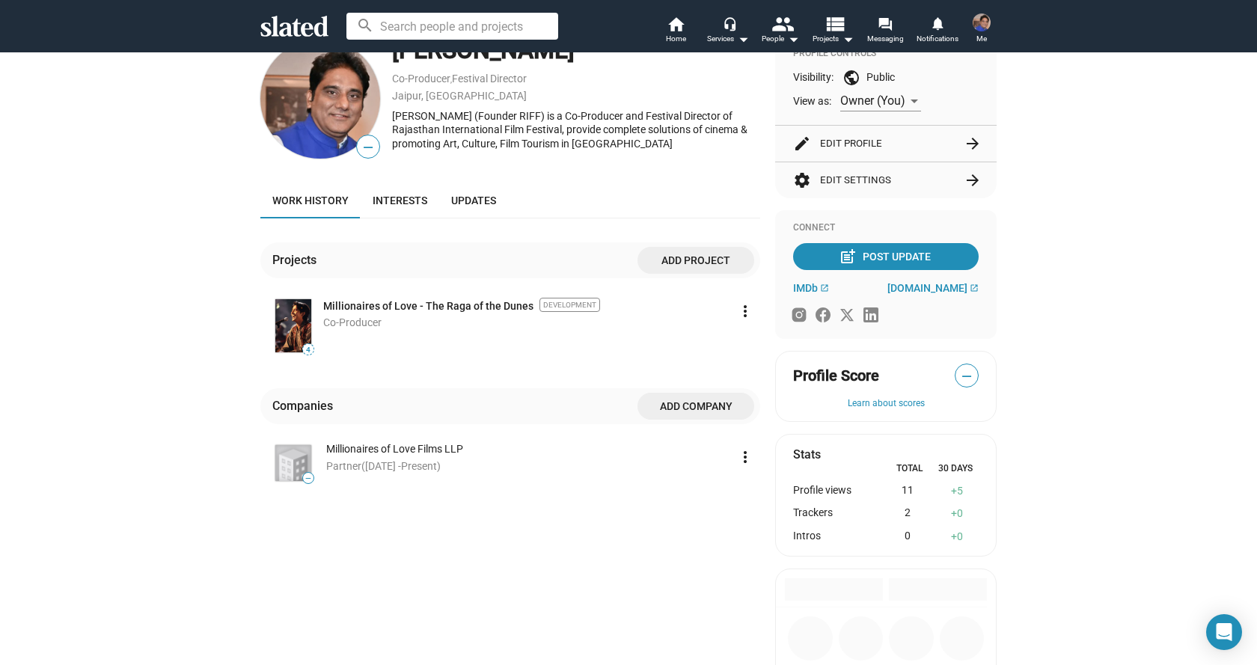
scroll to position [175, 0]
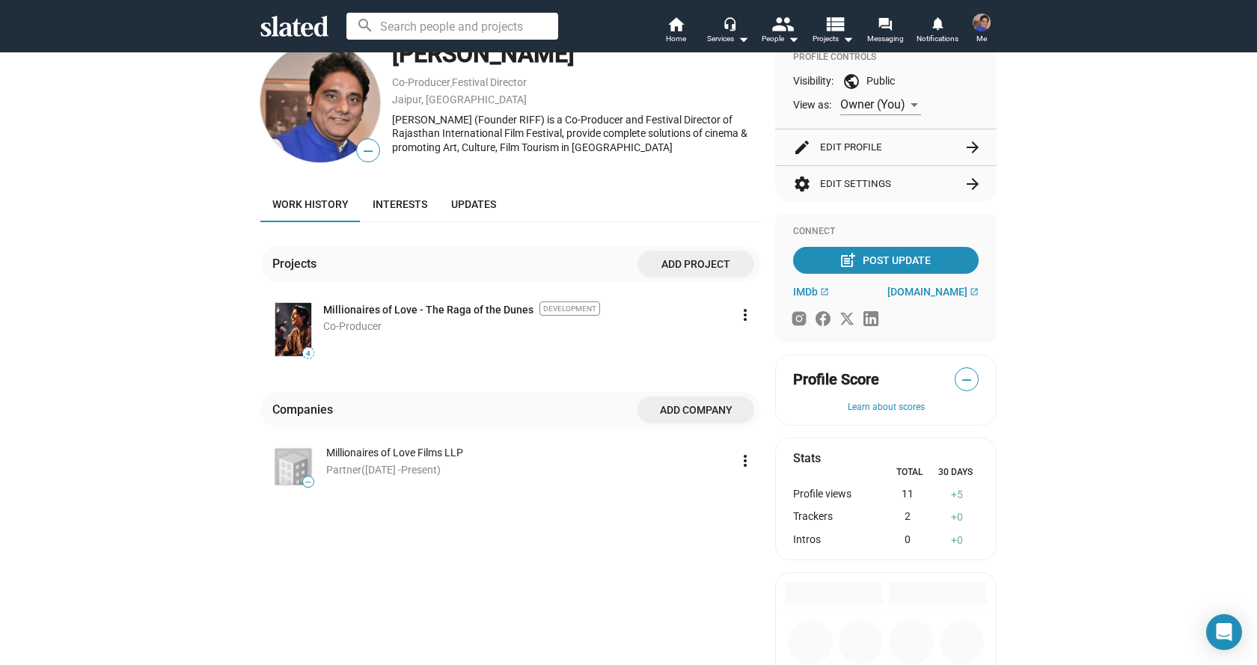
click at [958, 378] on span "—" at bounding box center [966, 379] width 22 height 19
click at [879, 411] on button "Learn about scores" at bounding box center [886, 408] width 186 height 12
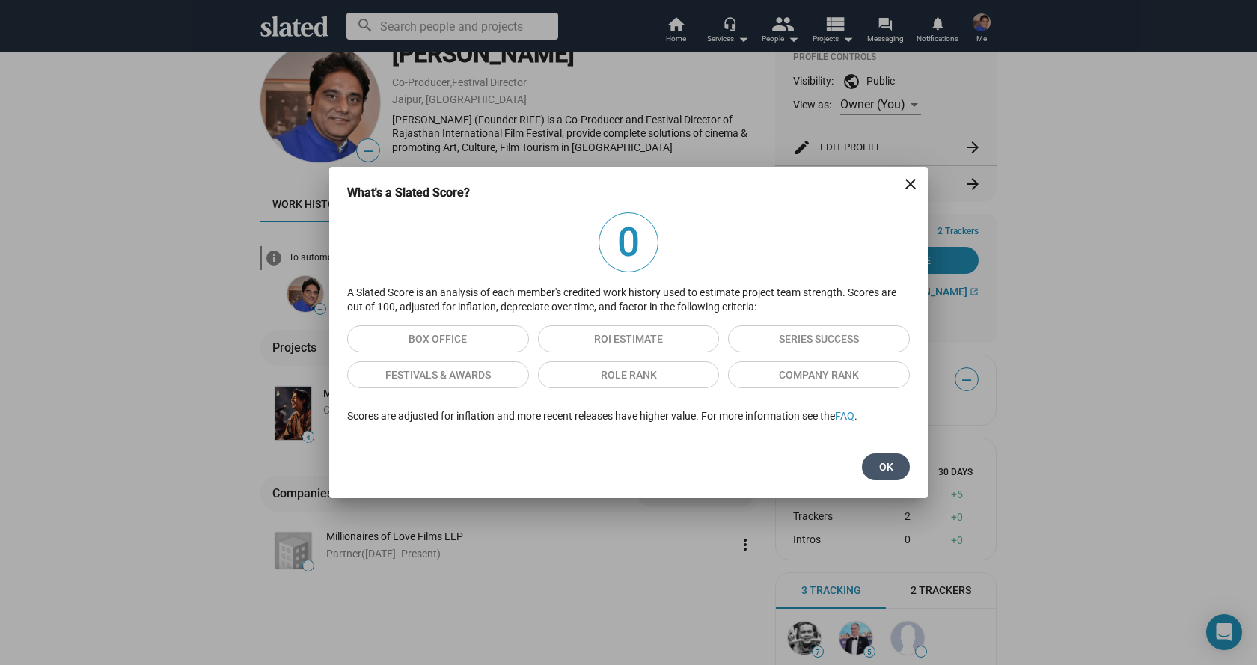
click at [876, 474] on span "Ok" at bounding box center [886, 466] width 24 height 27
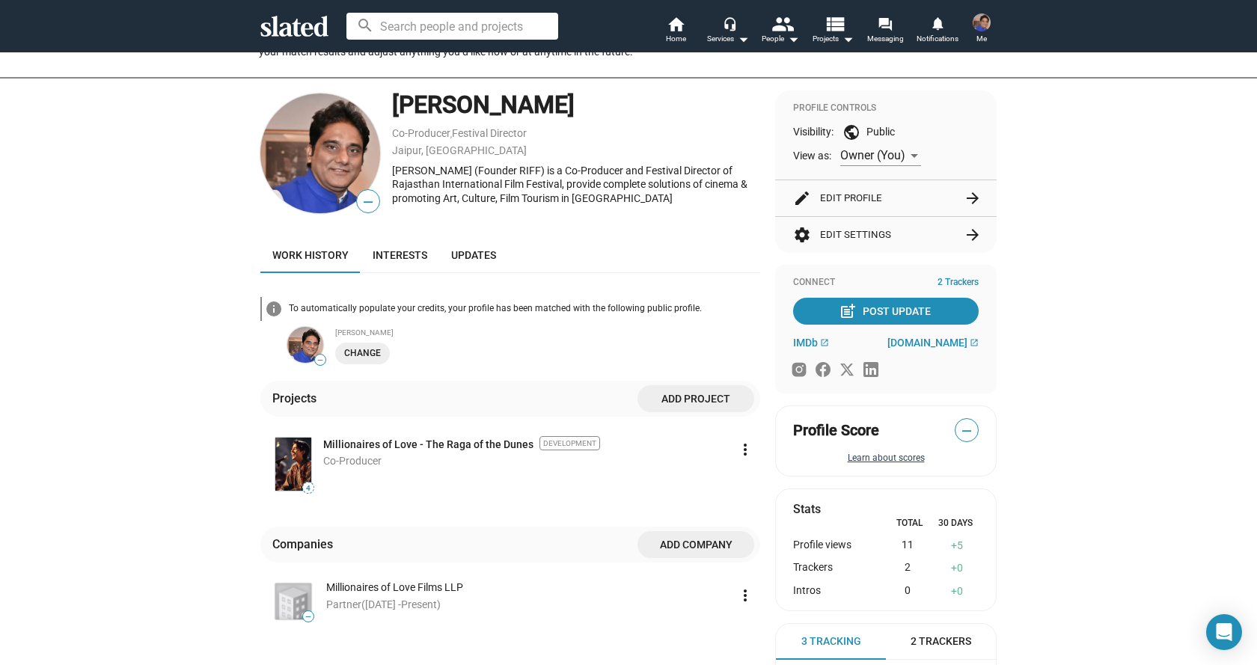
scroll to position [112, 0]
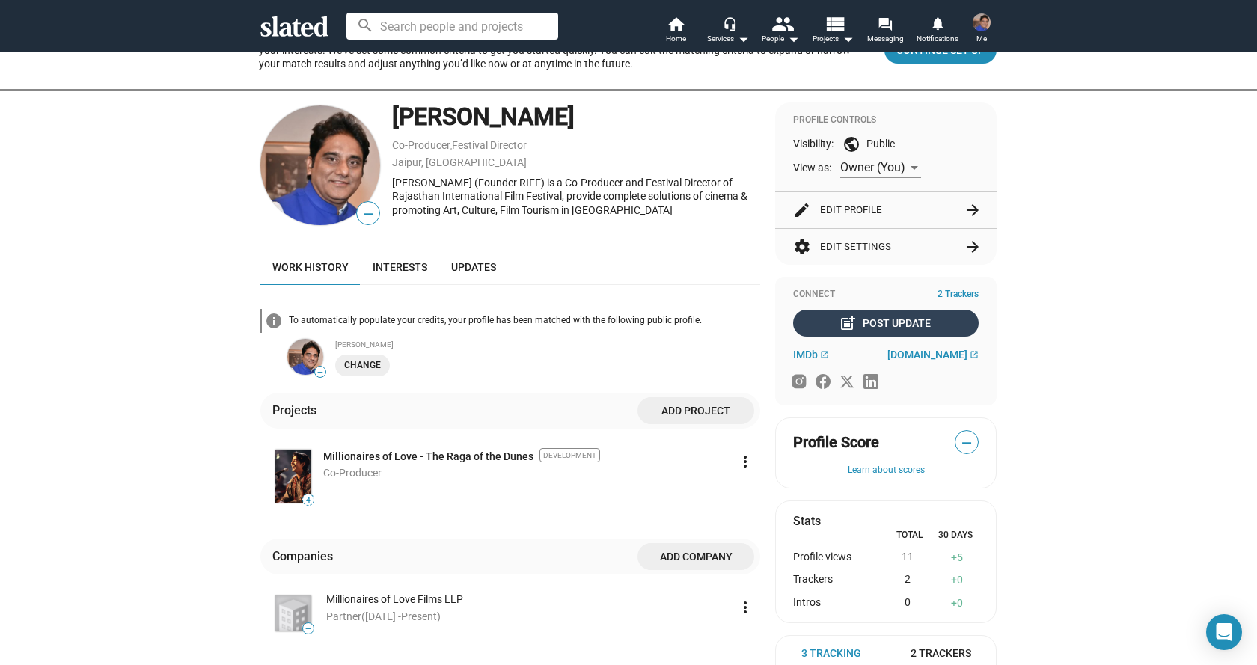
click at [876, 319] on div "post_add Post Update" at bounding box center [886, 323] width 89 height 27
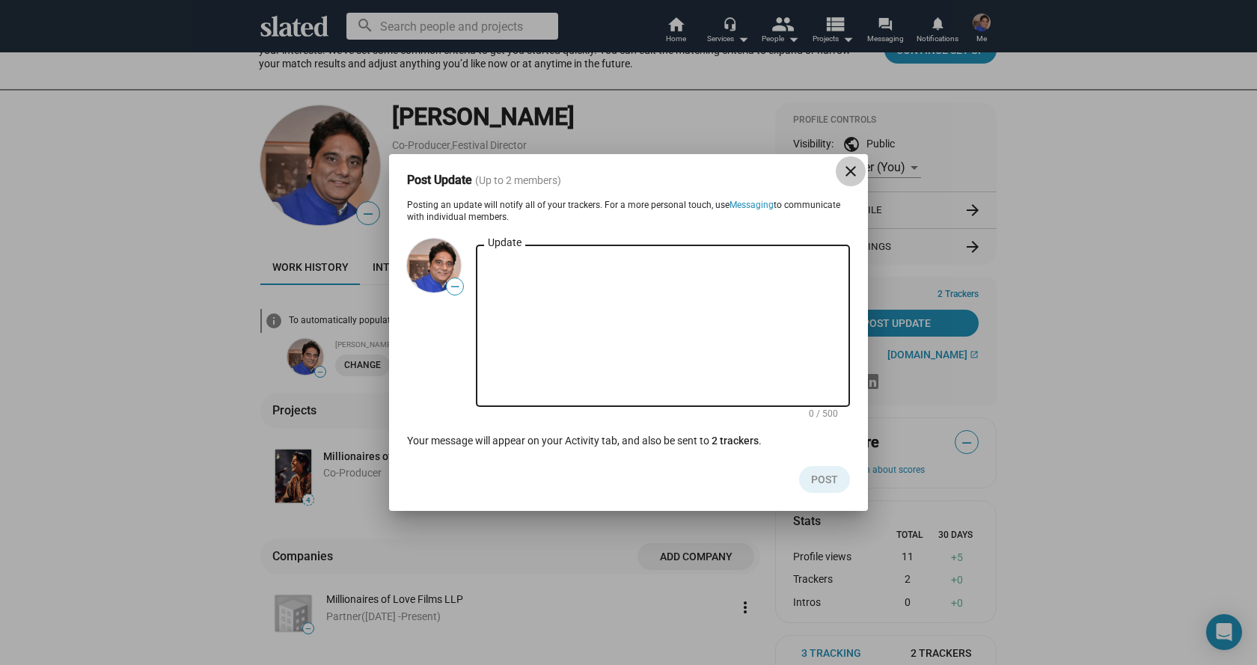
click at [845, 175] on mat-icon "close" at bounding box center [851, 171] width 18 height 18
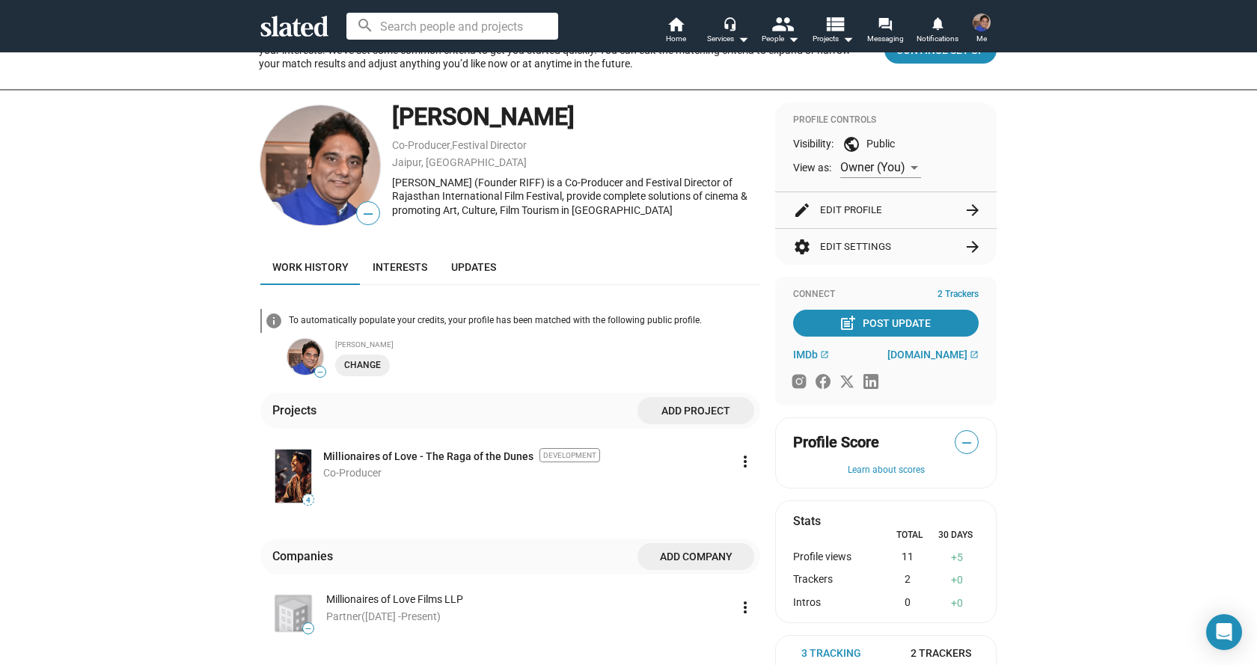
click at [908, 162] on div at bounding box center [914, 168] width 13 height 12
click at [872, 204] on span "Public" at bounding box center [876, 198] width 82 height 31
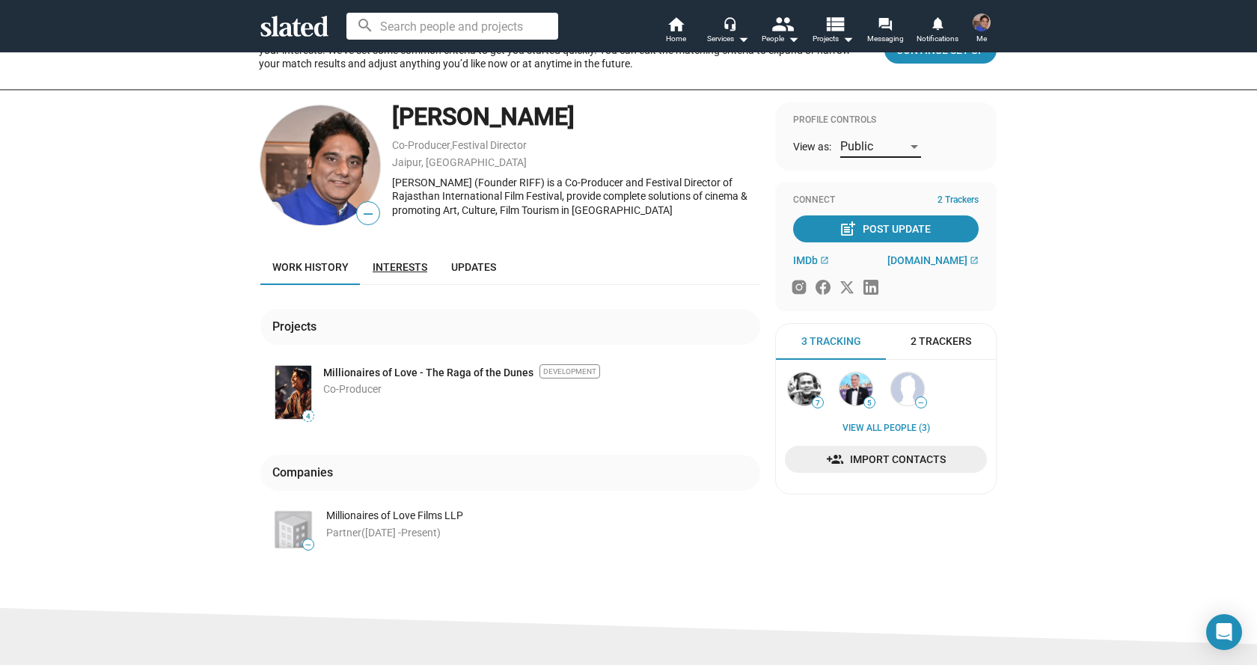
click at [390, 267] on span "Interests" at bounding box center [400, 267] width 55 height 12
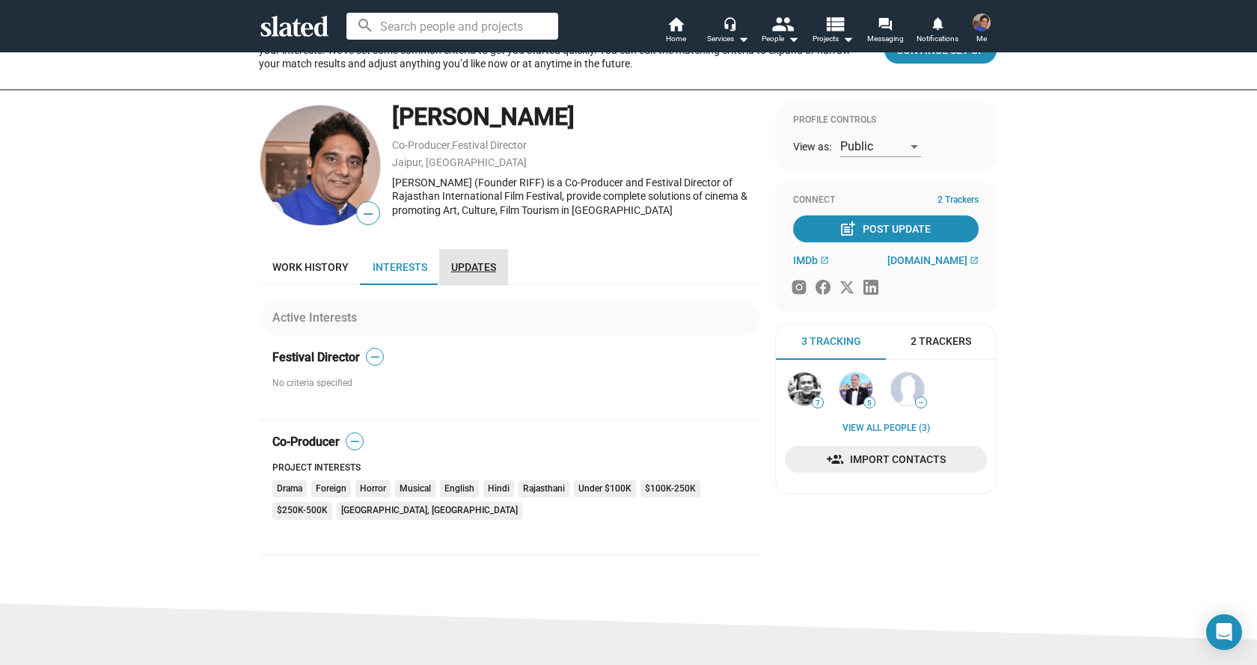
click at [475, 267] on span "Updates" at bounding box center [473, 267] width 45 height 12
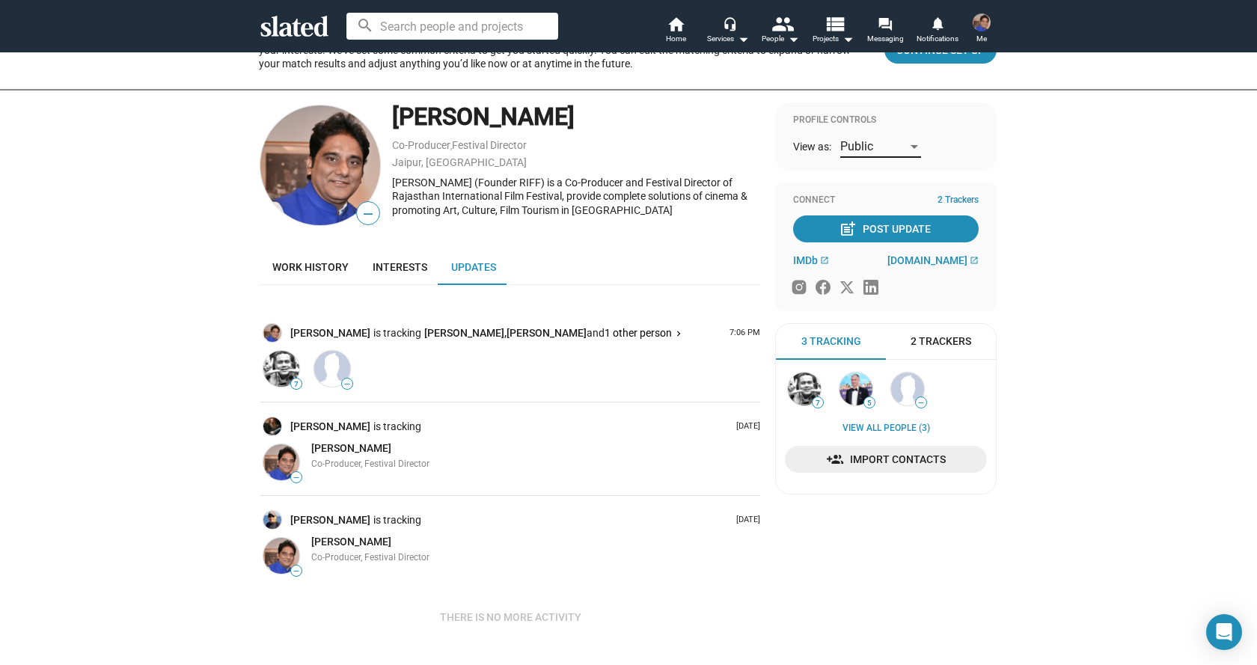
click at [884, 147] on div "Public" at bounding box center [873, 147] width 67 height 16
click at [870, 114] on span "Owner (You)" at bounding box center [876, 115] width 82 height 31
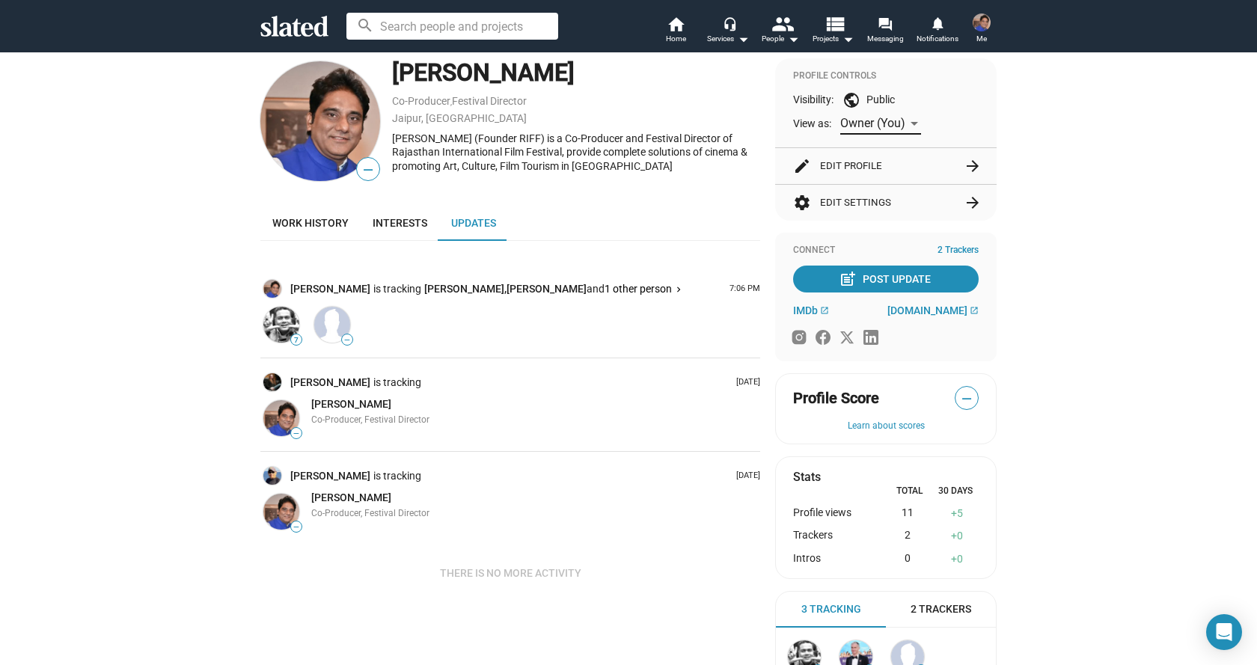
scroll to position [208, 0]
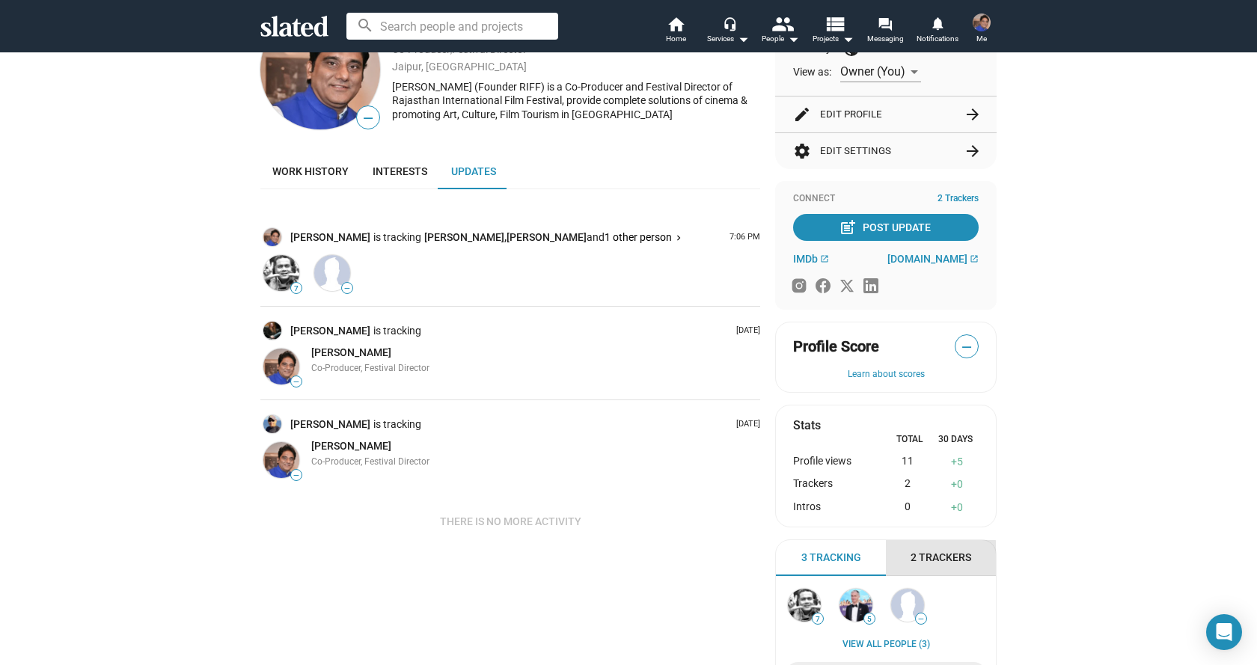
click at [917, 561] on span "2 Trackers" at bounding box center [941, 558] width 61 height 14
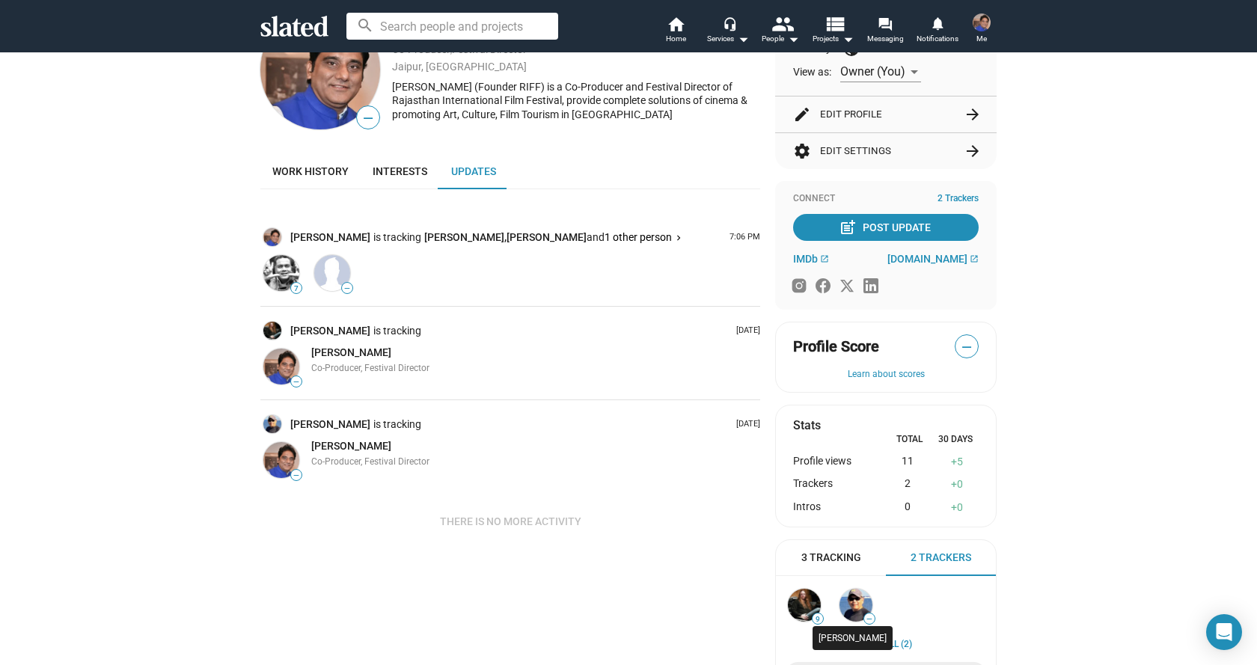
click at [860, 609] on img at bounding box center [855, 605] width 33 height 33
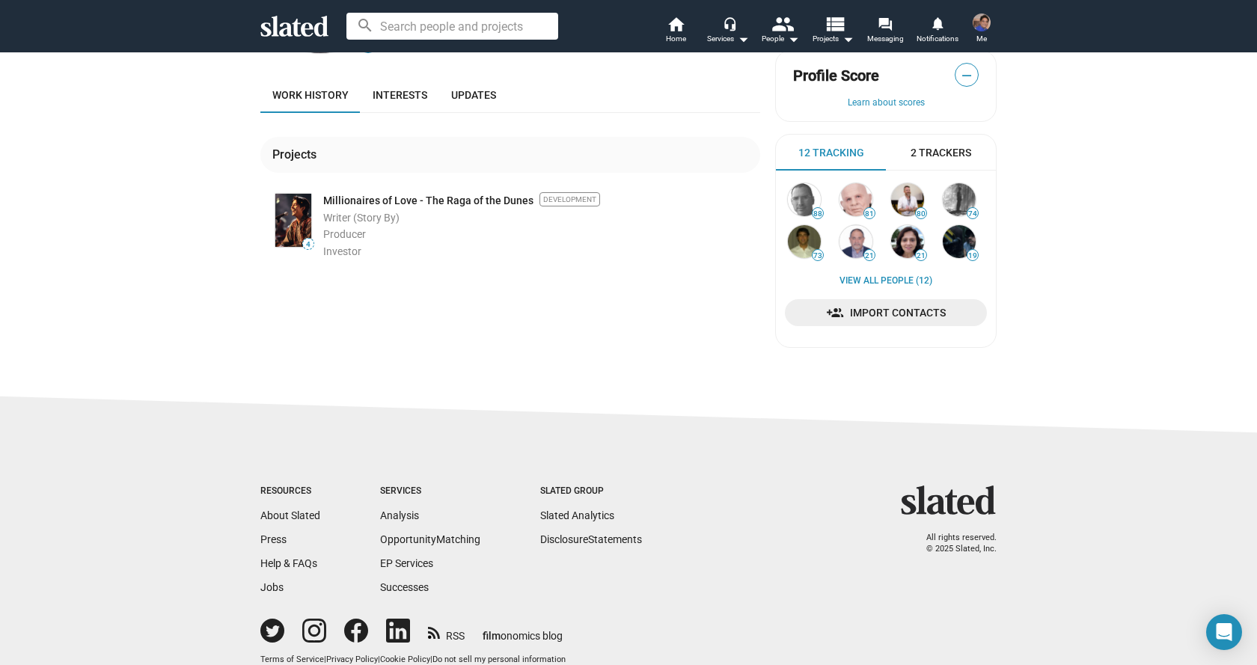
scroll to position [150, 0]
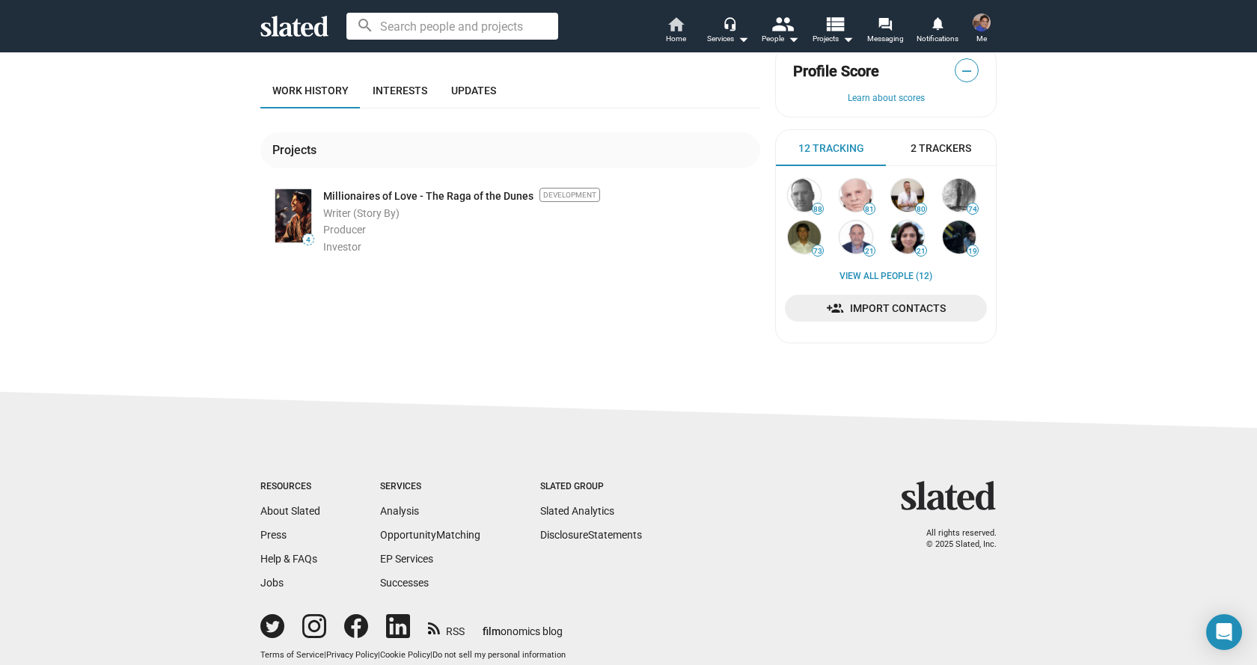
click at [672, 34] on span "Home" at bounding box center [676, 39] width 20 height 18
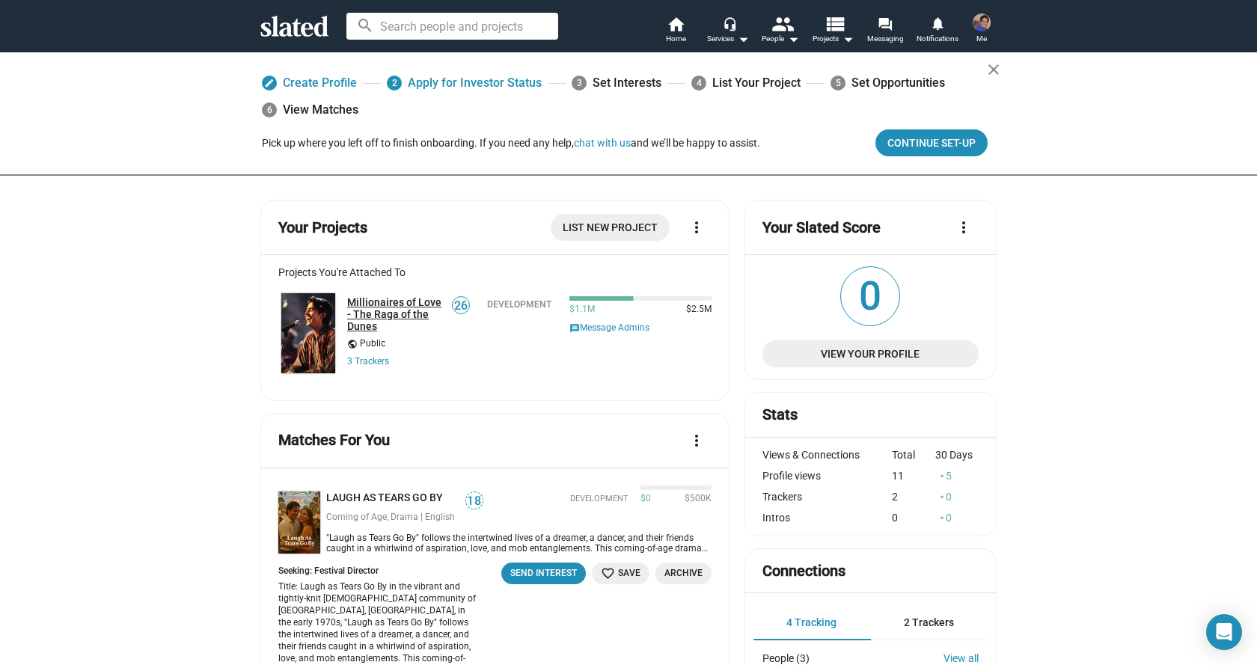
click at [370, 308] on link "Millionaires of Love - The Raga of the Dunes" at bounding box center [394, 314] width 95 height 36
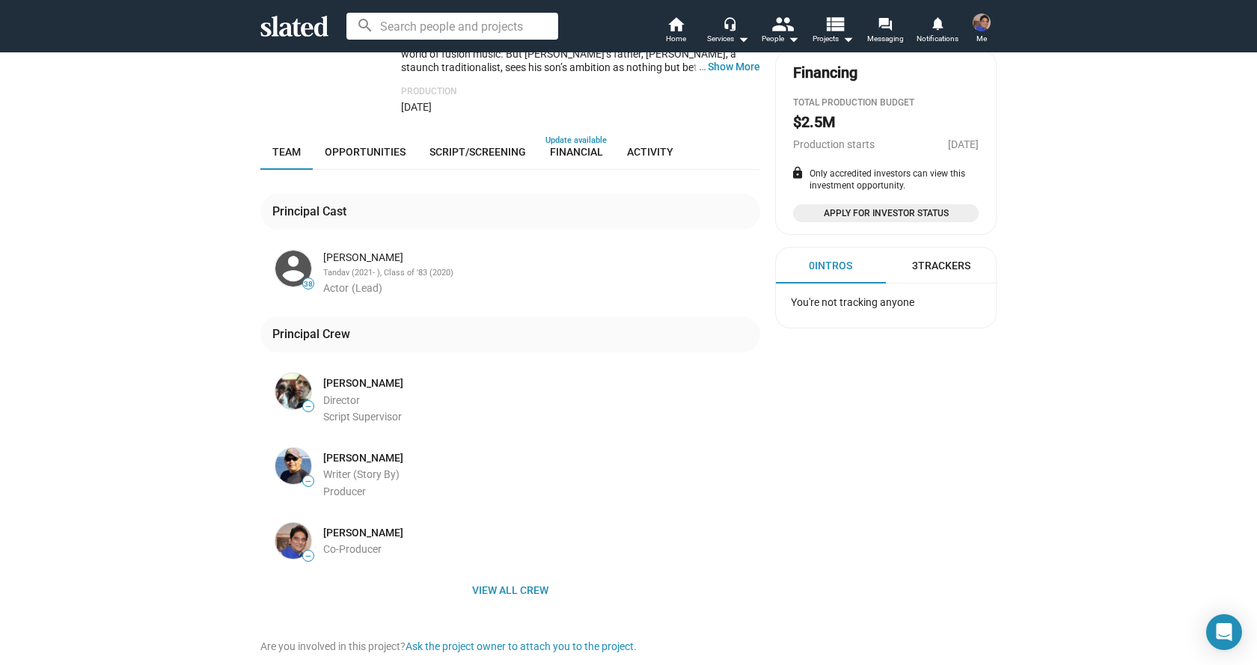
scroll to position [411, 0]
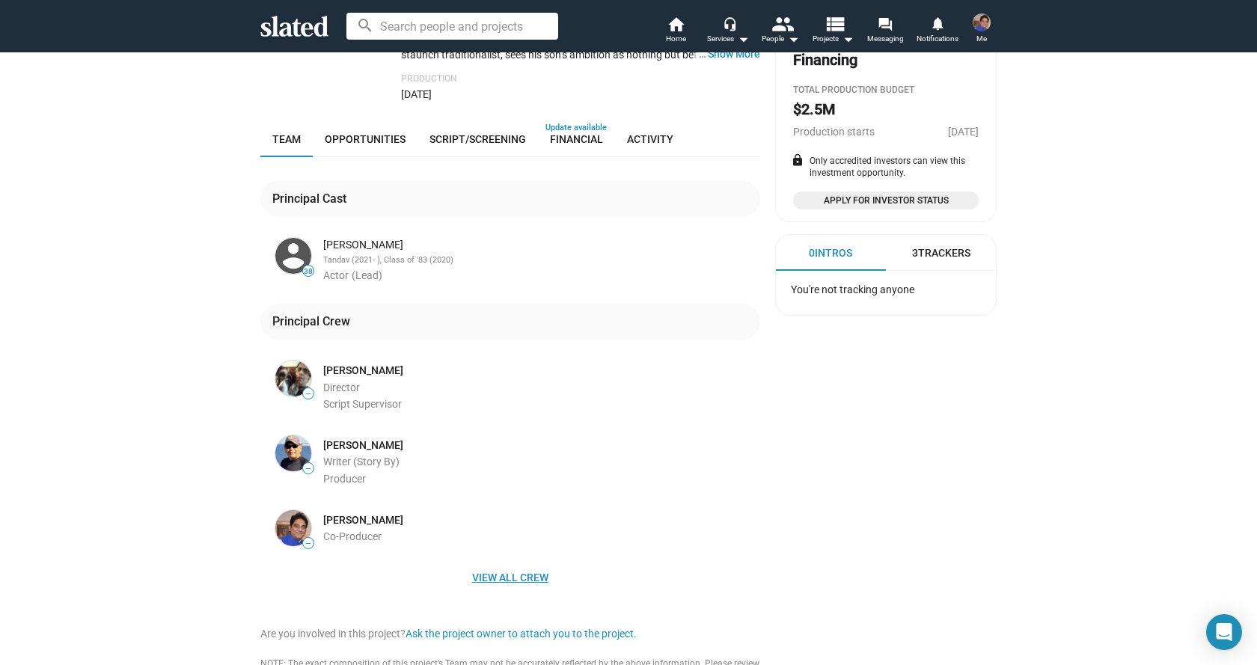
click at [521, 564] on span "View all crew" at bounding box center [510, 577] width 476 height 27
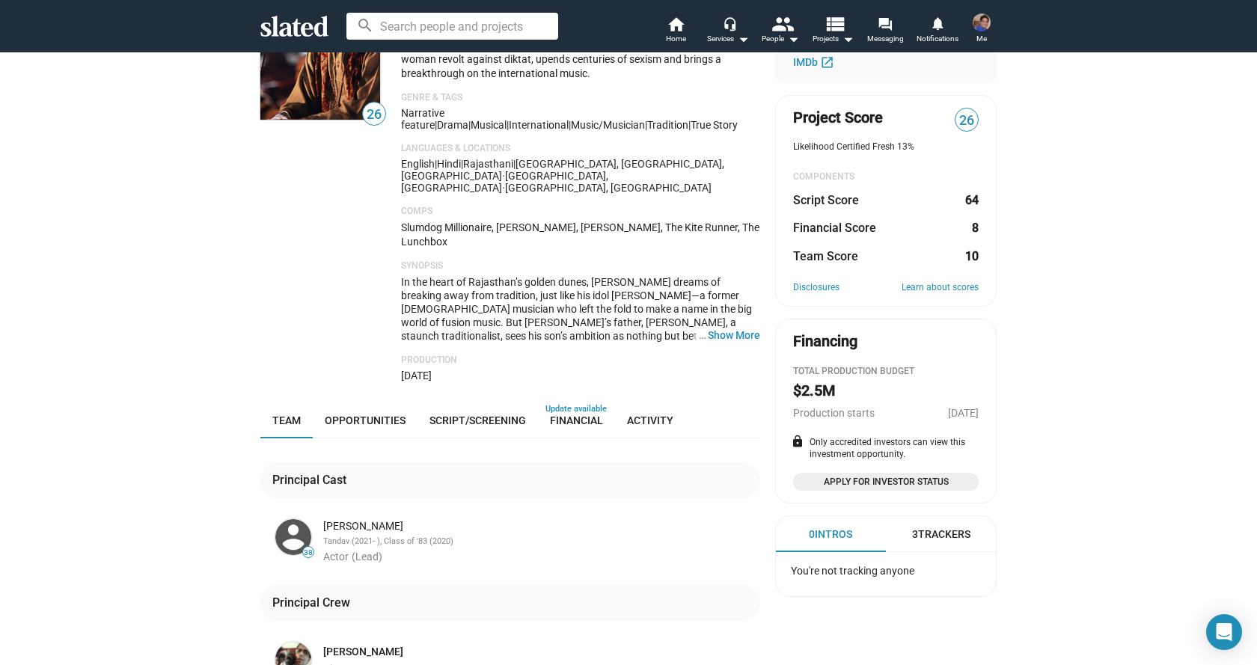
scroll to position [128, 0]
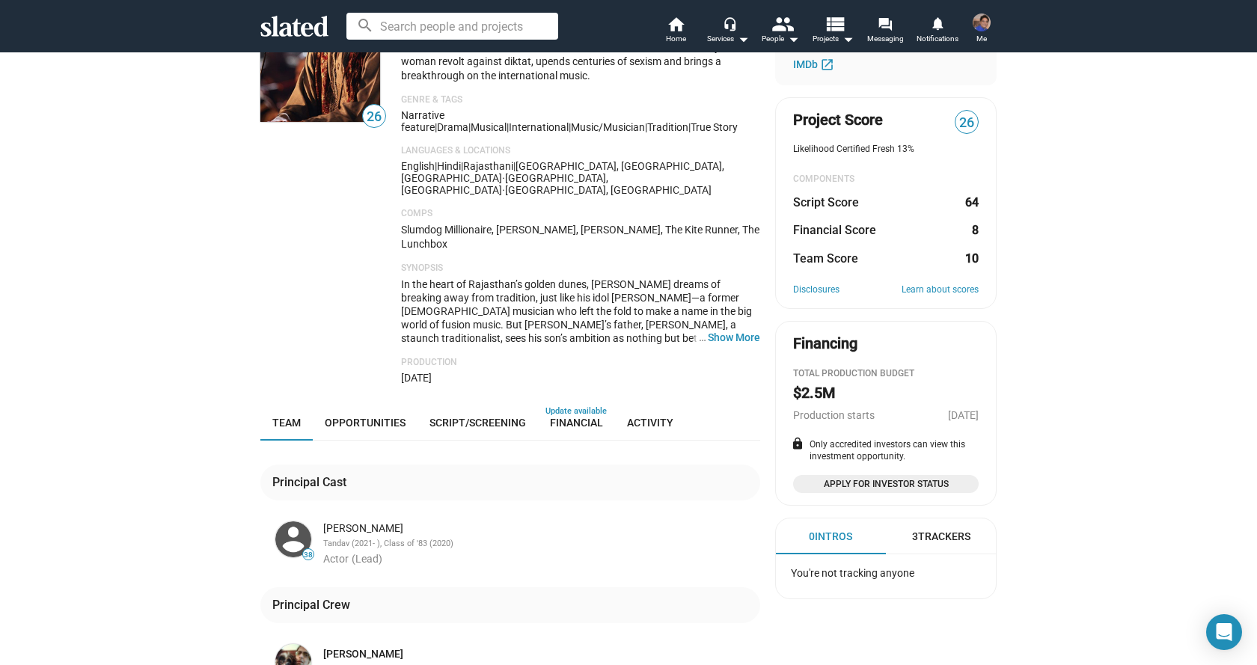
click at [961, 123] on span "26" at bounding box center [966, 123] width 22 height 20
drag, startPoint x: 964, startPoint y: 122, endPoint x: 955, endPoint y: 125, distance: 9.5
click at [955, 125] on span "26" at bounding box center [966, 123] width 22 height 20
drag, startPoint x: 969, startPoint y: 124, endPoint x: 955, endPoint y: 125, distance: 14.2
click at [955, 125] on span "26" at bounding box center [966, 123] width 22 height 20
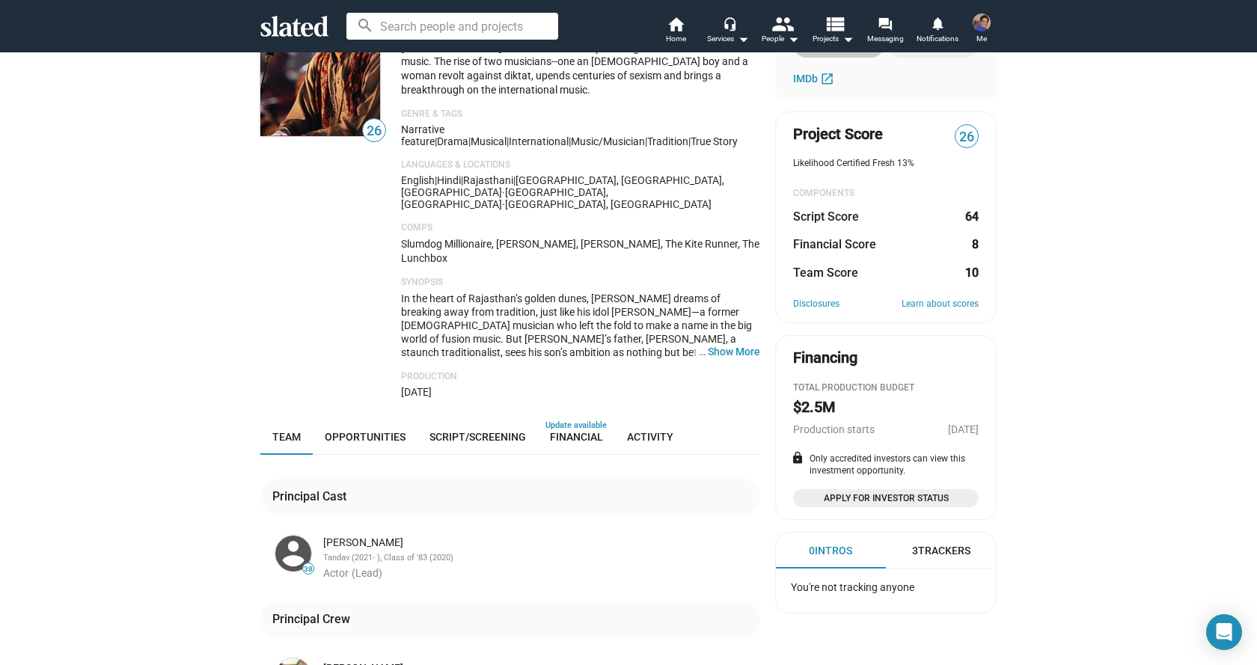
scroll to position [0, 0]
